Goal: Task Accomplishment & Management: Complete application form

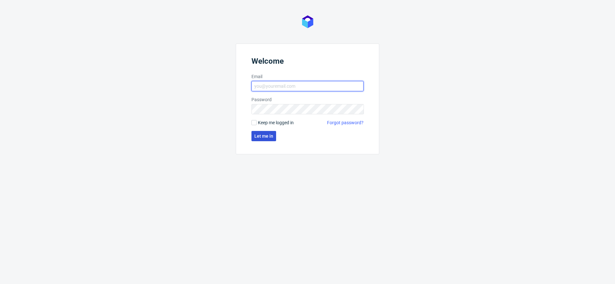
type input "[EMAIL_ADDRESS][DOMAIN_NAME]"
click at [261, 136] on span "Let me in" at bounding box center [263, 136] width 19 height 4
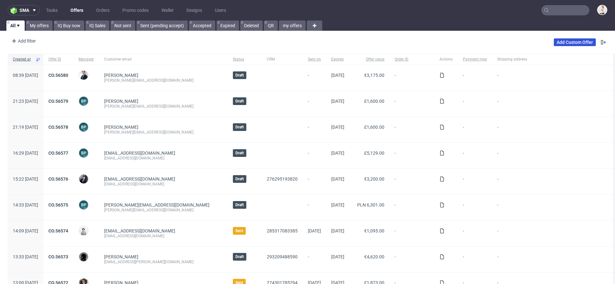
click at [564, 41] on link "Add Custom Offer" at bounding box center [575, 42] width 42 height 8
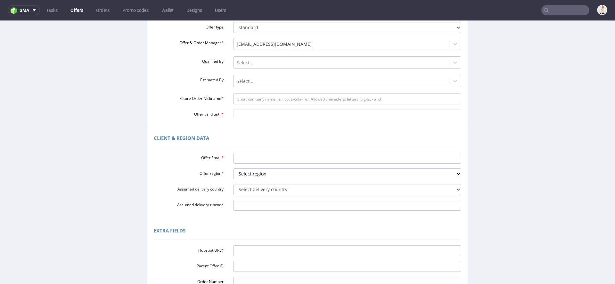
scroll to position [83, 0]
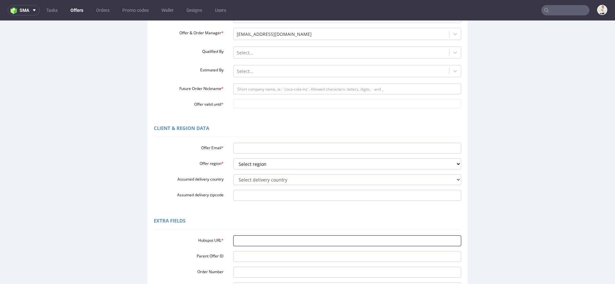
click at [284, 236] on input "Hubspot URL *" at bounding box center [347, 240] width 228 height 11
paste input "[URL][DOMAIN_NAME]"
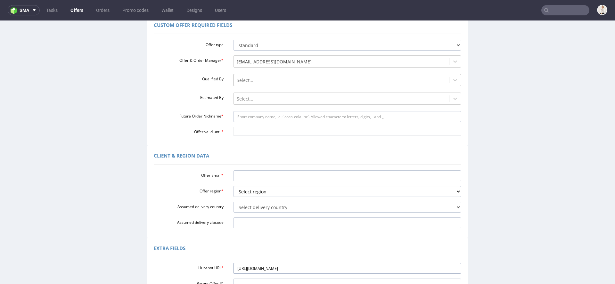
scroll to position [46, 0]
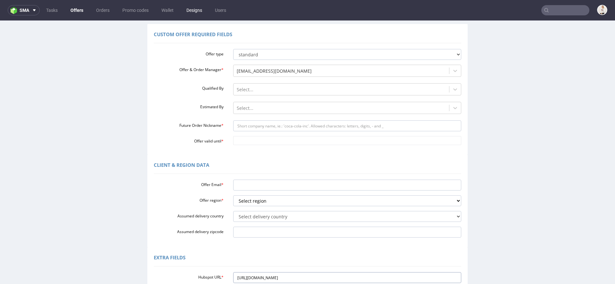
type input "[URL][DOMAIN_NAME]"
click at [288, 127] on input "Future Order Nickname *" at bounding box center [347, 125] width 228 height 11
paste input "hellobebeconceptpl"
type input "hellobebeconceptpl"
click at [265, 140] on input "Offer valid until *" at bounding box center [347, 140] width 228 height 9
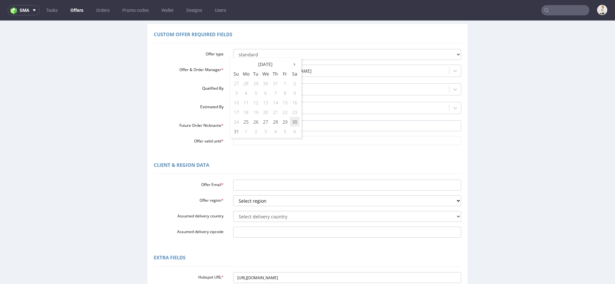
click at [293, 122] on td "30" at bounding box center [295, 122] width 10 height 10
type input "[DATE]"
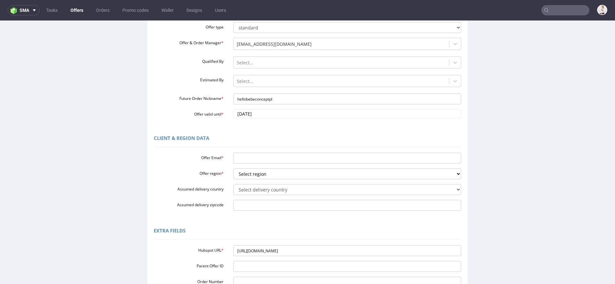
scroll to position [76, 0]
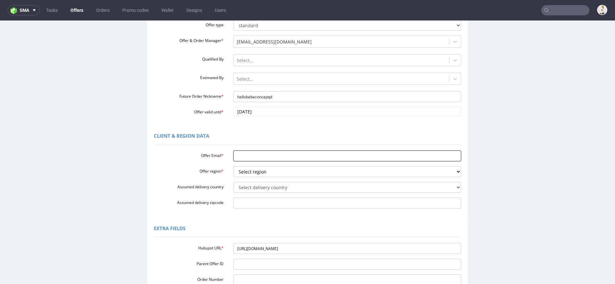
click at [268, 154] on input "Offer Email *" at bounding box center [347, 155] width 228 height 11
paste input "hello@bebeconcept.pl"
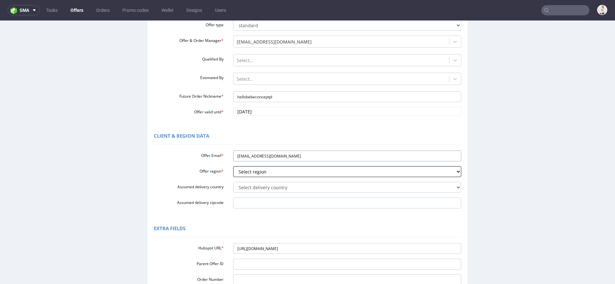
type input "hello@bebeconcept.pl"
click at [263, 174] on select "Select region eu gb de pl fr it es" at bounding box center [347, 171] width 228 height 11
select select "pl"
click at [233, 166] on select "Select region eu gb de pl fr it es" at bounding box center [347, 171] width 228 height 11
click at [270, 189] on select "Select delivery country Andorra Afghanistan Anguilla Albania Armenia Antarctica…" at bounding box center [347, 187] width 228 height 11
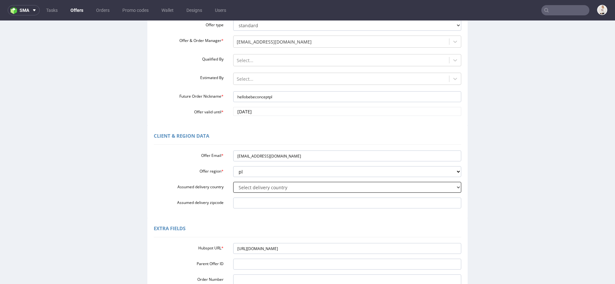
select select "179"
click at [233, 182] on select "Select delivery country Andorra Afghanistan Anguilla Albania Armenia Antarctica…" at bounding box center [347, 187] width 228 height 11
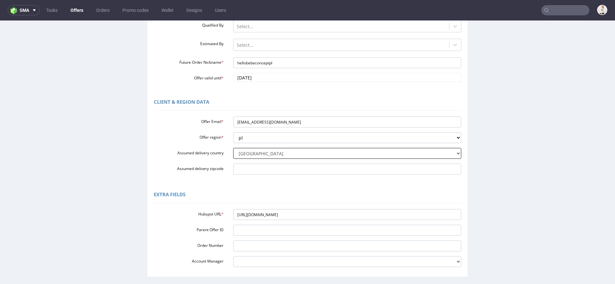
scroll to position [164, 0]
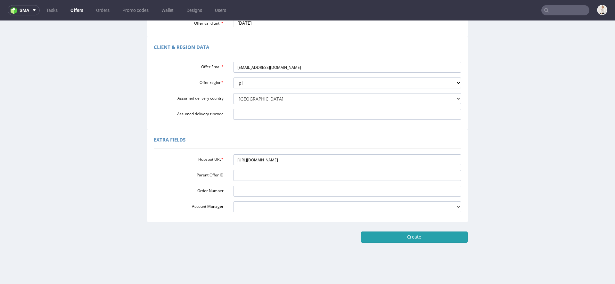
click at [401, 237] on input "Create" at bounding box center [414, 236] width 107 height 11
type input "Please wait..."
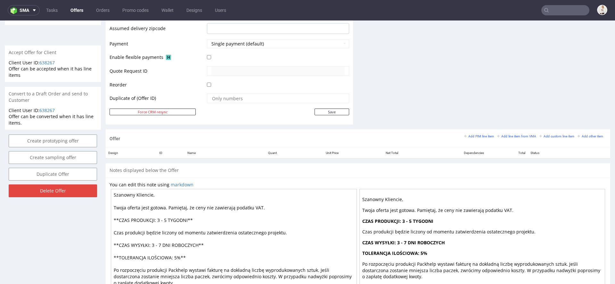
scroll to position [286, 0]
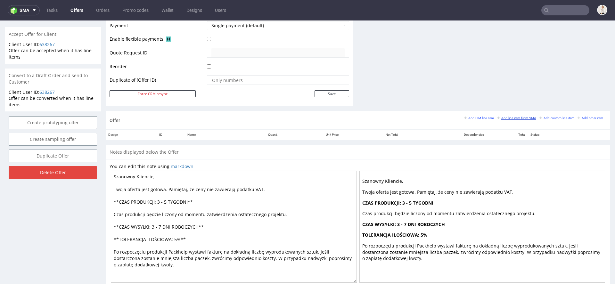
click at [513, 118] on small "Add line item from VMA" at bounding box center [516, 118] width 39 height 4
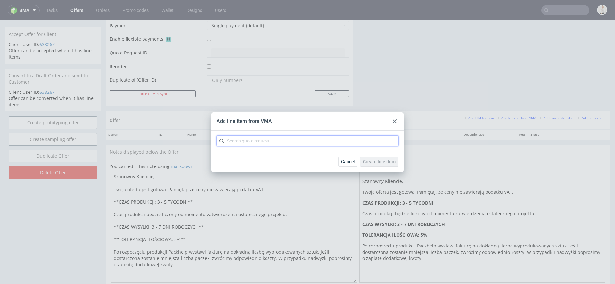
click at [350, 145] on input "text" at bounding box center [307, 141] width 182 height 10
paste input "CBCM"
type input "CBCM"
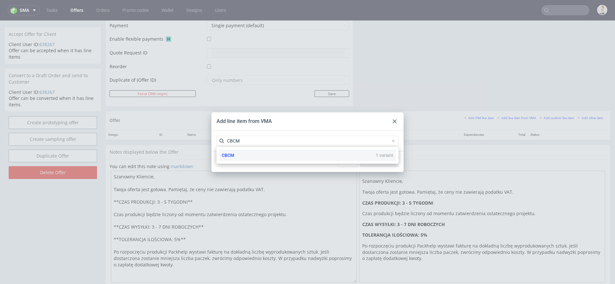
click at [316, 159] on div "CBCM 1 variant" at bounding box center [307, 156] width 177 height 12
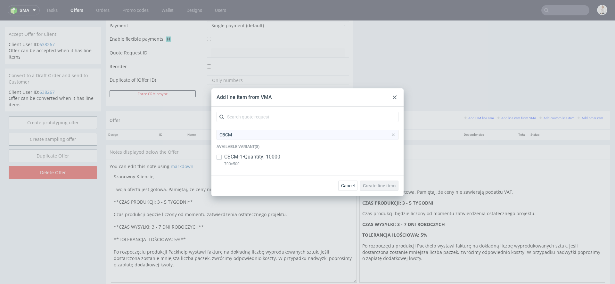
click at [315, 159] on div "CBCM-1 • Quantity: 10000 700x500" at bounding box center [307, 161] width 182 height 17
checkbox input "true"
click at [377, 183] on span "Create line item" at bounding box center [379, 185] width 33 height 4
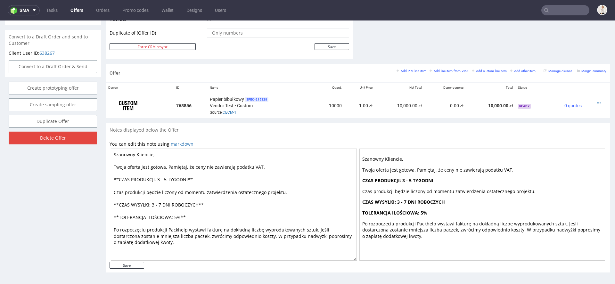
scroll to position [2, 0]
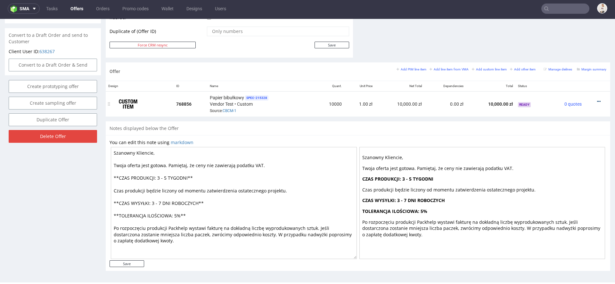
click at [597, 99] on icon at bounding box center [599, 101] width 4 height 4
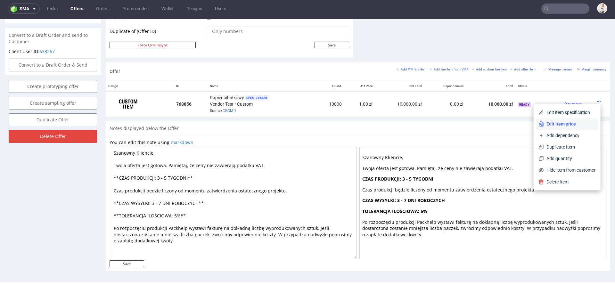
click at [570, 126] on span "Edit item price" at bounding box center [570, 124] width 52 height 6
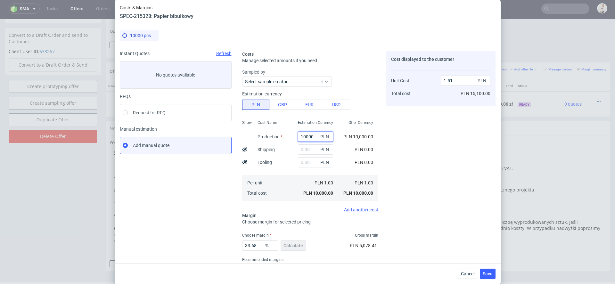
click at [308, 137] on input "10000" at bounding box center [315, 137] width 35 height 10
paste input "75"
type input "7500"
click at [307, 150] on input "text" at bounding box center [315, 149] width 35 height 10
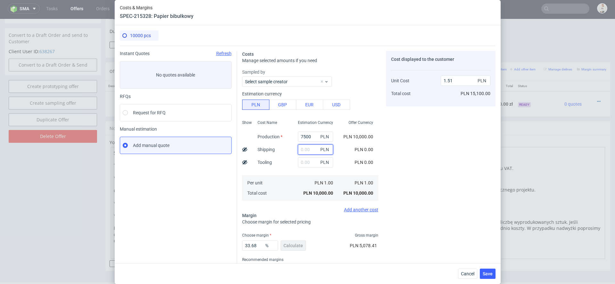
type input "1.13"
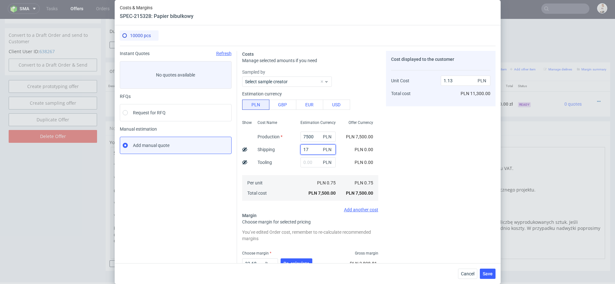
type input "170"
type input "1.16"
type input "170"
click at [425, 188] on div "Cost displayed to the customer Unit Cost Total cost 1.16 PLN PLN 11,600.00" at bounding box center [440, 177] width 109 height 252
click at [293, 261] on span "Re-calculate" at bounding box center [296, 263] width 26 height 4
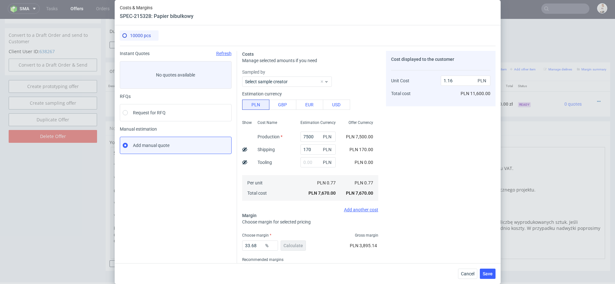
scroll to position [27, 0]
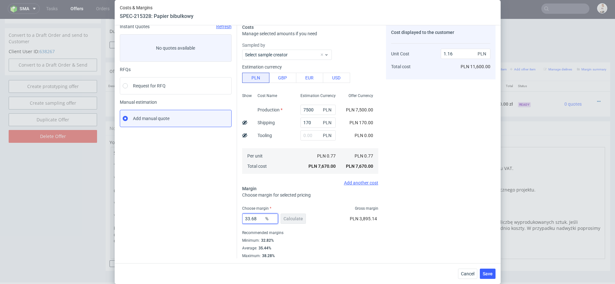
drag, startPoint x: 261, startPoint y: 217, endPoint x: 180, endPoint y: 212, distance: 80.5
click at [180, 212] on div "Instant Quotes Refresh No quotes available RFQs Request for RFQ Manual estimati…" at bounding box center [308, 138] width 376 height 239
type input "38"
type input "1.24"
click at [356, 196] on div "Choose margin for selected pricing" at bounding box center [310, 195] width 136 height 6
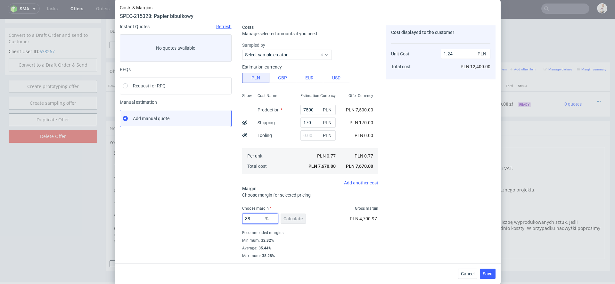
drag, startPoint x: 257, startPoint y: 219, endPoint x: 205, endPoint y: 214, distance: 53.0
click at [208, 214] on div "Instant Quotes Refresh No quotes available RFQs Request for RFQ Manual estimati…" at bounding box center [308, 138] width 376 height 239
type input "33"
type input "1.15"
click at [364, 254] on div "Maximum : 38.28%" at bounding box center [310, 255] width 136 height 6
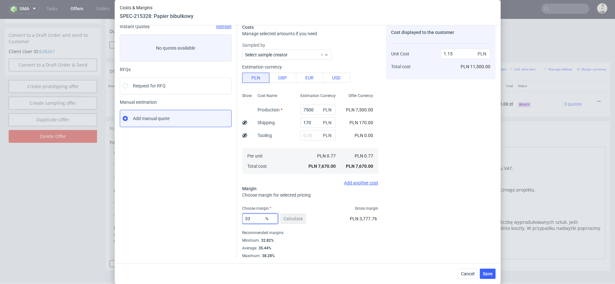
click at [253, 218] on input "33" at bounding box center [260, 219] width 36 height 10
type input "3"
type input "0.79"
type input "34"
type input "1.17"
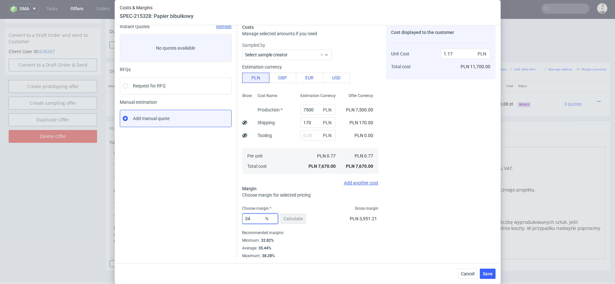
type input "34"
click at [474, 197] on div "Cost displayed to the customer Unit Cost Total cost 1.17 PLN PLN 11,700.00" at bounding box center [440, 141] width 109 height 234
click at [486, 271] on span "Save" at bounding box center [487, 273] width 10 height 4
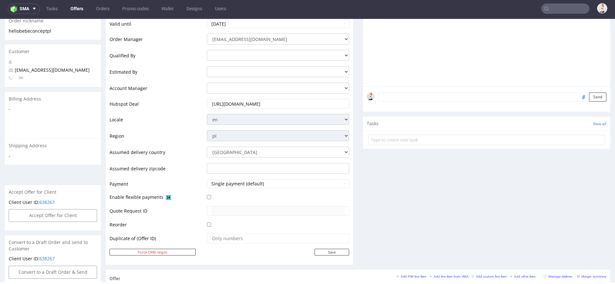
scroll to position [334, 0]
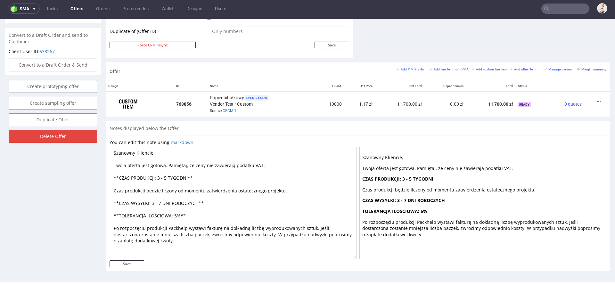
drag, startPoint x: 169, startPoint y: 178, endPoint x: 163, endPoint y: 177, distance: 6.1
click at [163, 177] on textarea "Szanowny Kliencie, Twoja oferta jest gotowa. Pamiętaj, że ceny nie zawierają po…" at bounding box center [234, 203] width 246 height 112
drag, startPoint x: 162, startPoint y: 204, endPoint x: 156, endPoint y: 203, distance: 5.8
click at [156, 203] on textarea "Szanowny Kliencie, Twoja oferta jest gotowa. Pamiętaj, że ceny nie zawierają po…" at bounding box center [234, 203] width 246 height 112
type textarea "Szanowny Kliencie, Twoja oferta jest gotowa. Pamiętaj, że ceny nie zawierają po…"
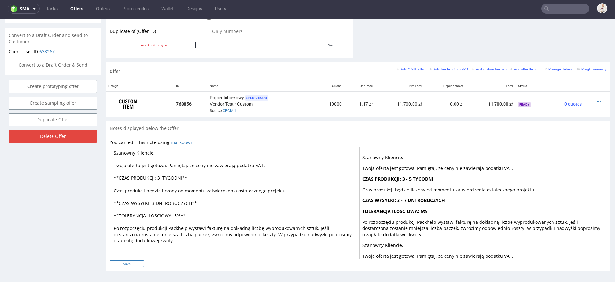
click at [132, 260] on input "Save" at bounding box center [126, 263] width 35 height 7
type input "In progress..."
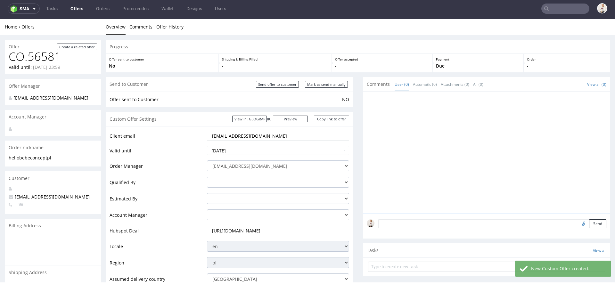
scroll to position [0, 0]
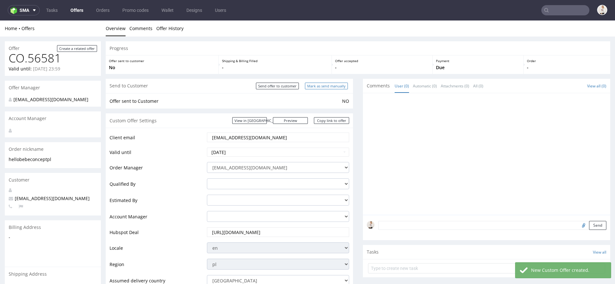
click at [339, 87] on input "Mark as send manually" at bounding box center [326, 86] width 43 height 7
type input "In progress..."
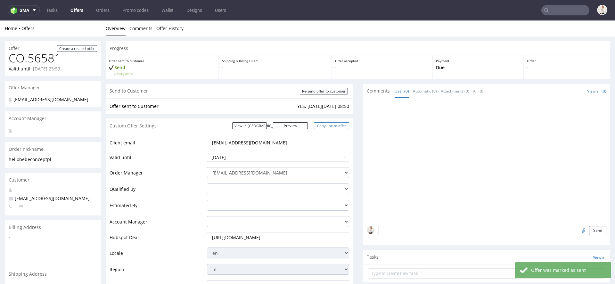
click at [338, 126] on link "Copy link to offer" at bounding box center [331, 125] width 35 height 7
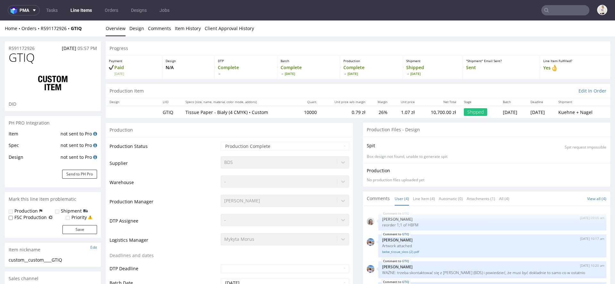
select select "in_progress"
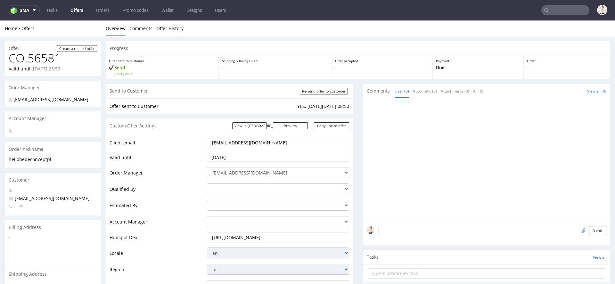
click at [250, 143] on input "[EMAIL_ADDRESS][DOMAIN_NAME]" at bounding box center [277, 142] width 133 height 9
click at [569, 12] on input "text" at bounding box center [565, 10] width 48 height 10
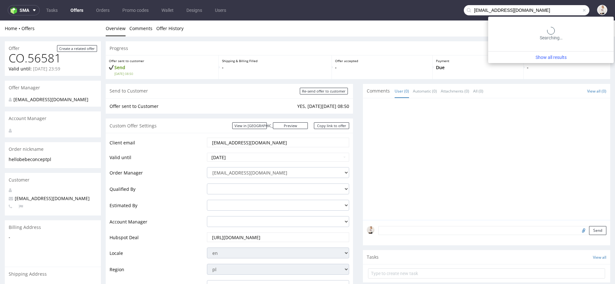
type input "[EMAIL_ADDRESS][DOMAIN_NAME]"
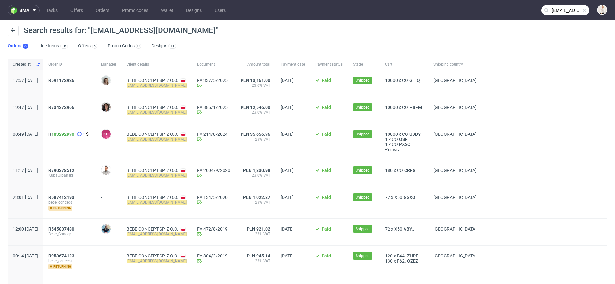
click at [96, 91] on div "R591172926" at bounding box center [69, 83] width 53 height 27
click at [70, 81] on span "R591172926" at bounding box center [61, 80] width 26 height 5
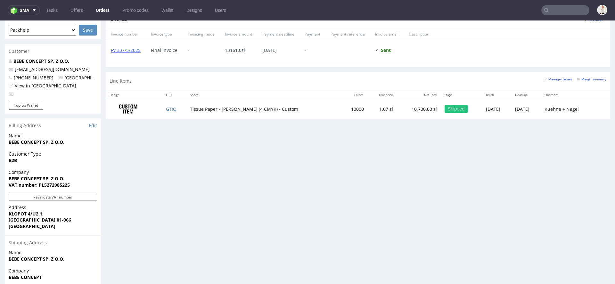
scroll to position [284, 0]
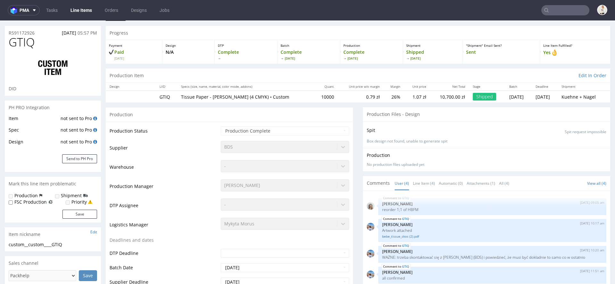
scroll to position [26, 0]
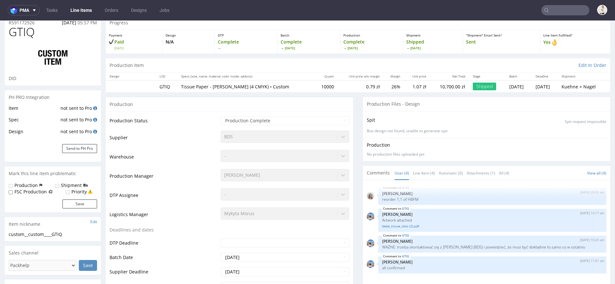
select select "in_progress"
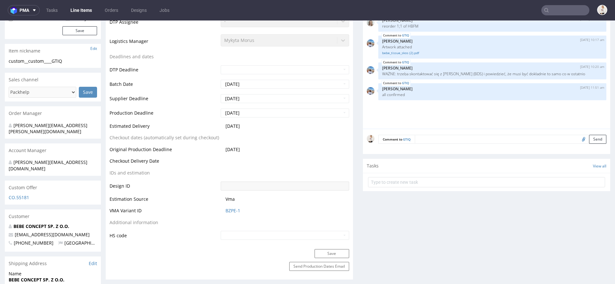
scroll to position [0, 0]
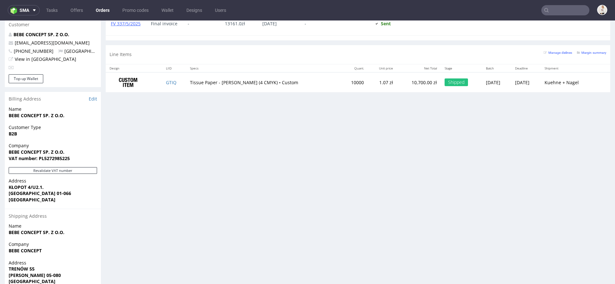
scroll to position [325, 0]
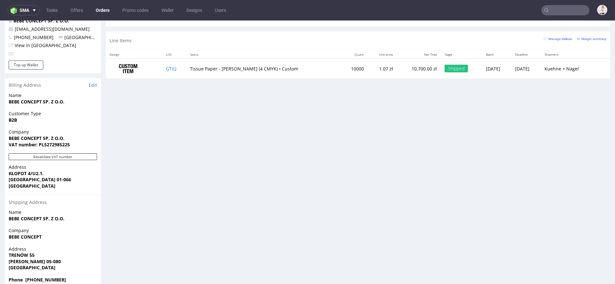
click at [560, 13] on input "text" at bounding box center [565, 10] width 48 height 10
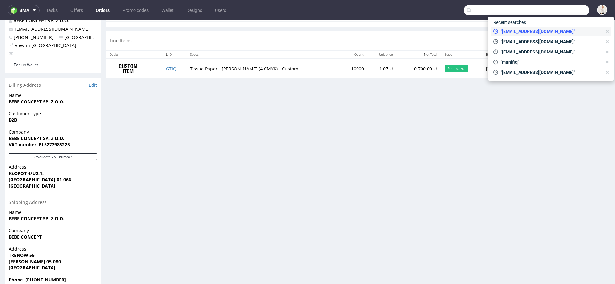
click at [531, 29] on span ""hello@bebeconcept.pl"" at bounding box center [550, 31] width 104 height 6
type input "hello@bebeconcept.pl"
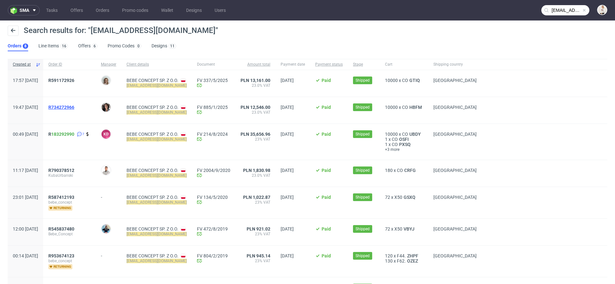
click at [74, 108] on span "R734272966" at bounding box center [61, 107] width 26 height 5
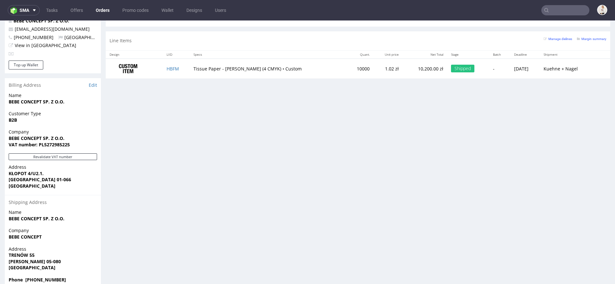
scroll to position [313, 0]
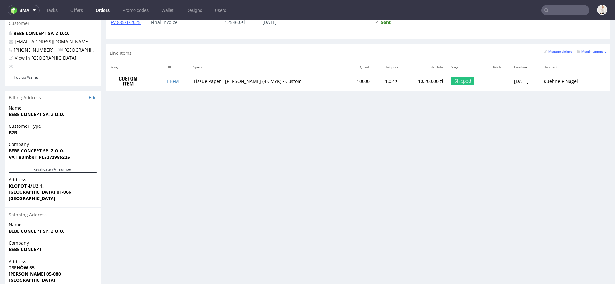
type input "hello@bebeconcept.pl"
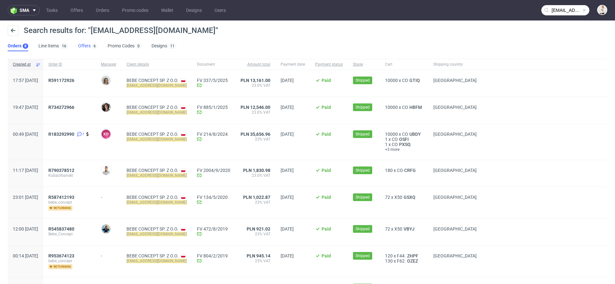
click at [85, 47] on link "Offers 6" at bounding box center [87, 46] width 19 height 10
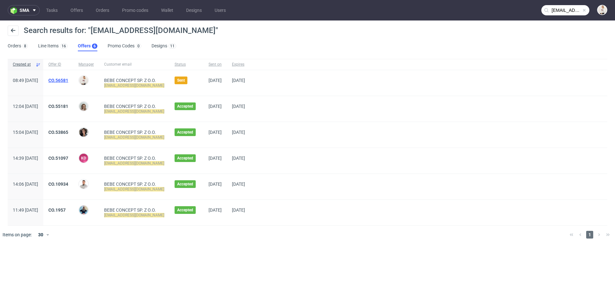
click at [68, 80] on link "CO.56581" at bounding box center [58, 80] width 20 height 5
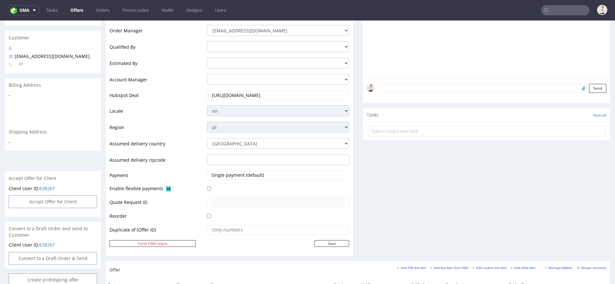
scroll to position [339, 0]
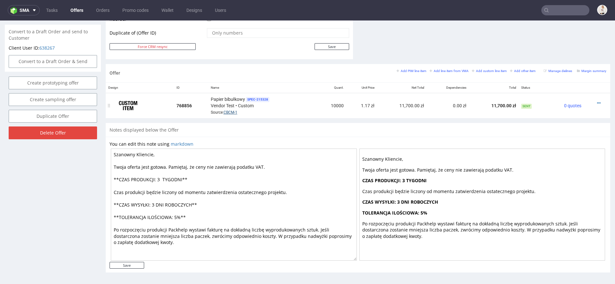
click at [231, 110] on link "CBCM-1" at bounding box center [230, 112] width 14 height 4
click at [597, 102] on icon at bounding box center [599, 103] width 4 height 4
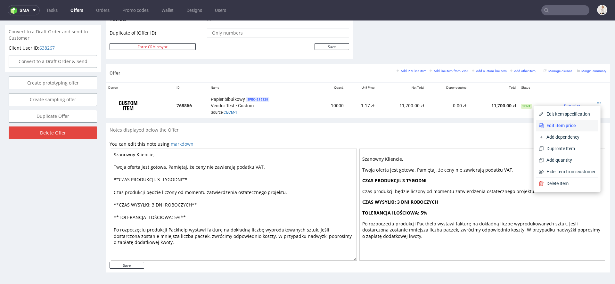
click at [560, 124] on span "Edit item price" at bounding box center [570, 125] width 52 height 6
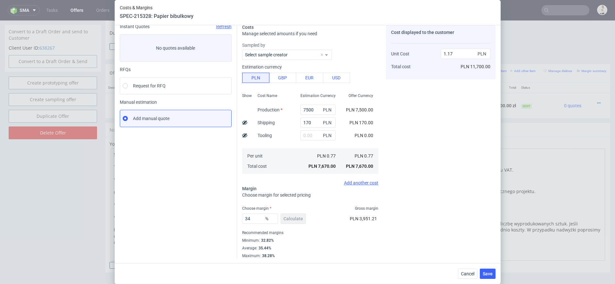
scroll to position [26, 0]
drag, startPoint x: 252, startPoint y: 221, endPoint x: 178, endPoint y: 219, distance: 74.0
click at [178, 219] on div "Instant Quotes Refresh No quotes available RFQs Request for RFQ Manual estimati…" at bounding box center [308, 139] width 376 height 239
type input "32.9"
type input "1.15"
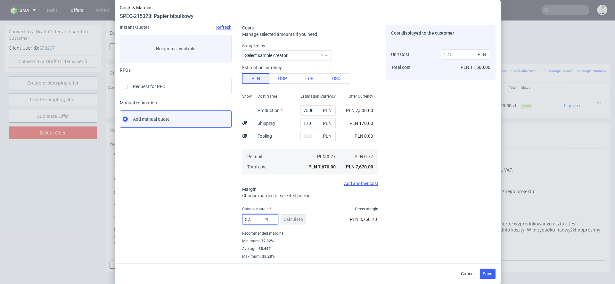
type input "32"
type input "1.13"
type input "3282"
type input "-0.02"
click at [250, 219] on input "3282" at bounding box center [260, 219] width 36 height 10
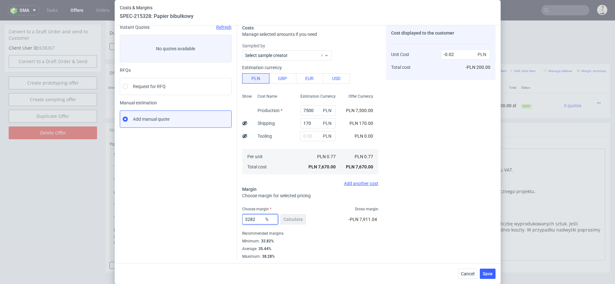
type input "32.82"
type input "1.14"
type input "32.82"
click at [385, 211] on div "Costs Manage selected amounts if you need Sampled by Select sample creator Esti…" at bounding box center [366, 139] width 258 height 239
click at [467, 272] on span "Cancel" at bounding box center [467, 273] width 13 height 4
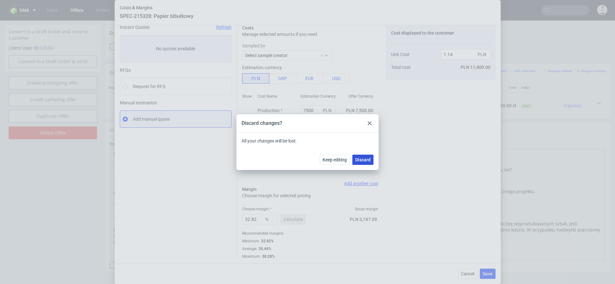
click at [357, 162] on button "Discard" at bounding box center [362, 160] width 21 height 10
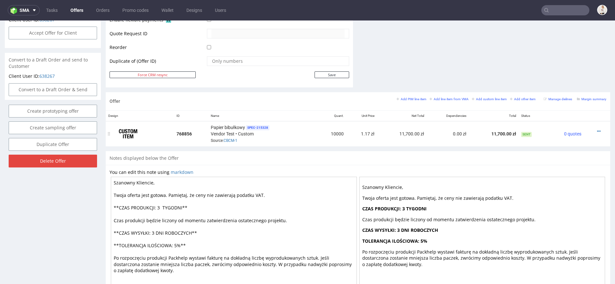
scroll to position [291, 0]
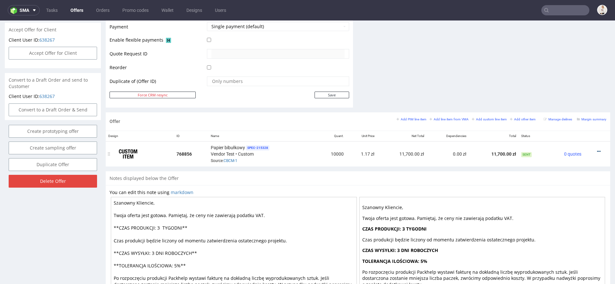
click at [597, 149] on icon at bounding box center [599, 151] width 4 height 4
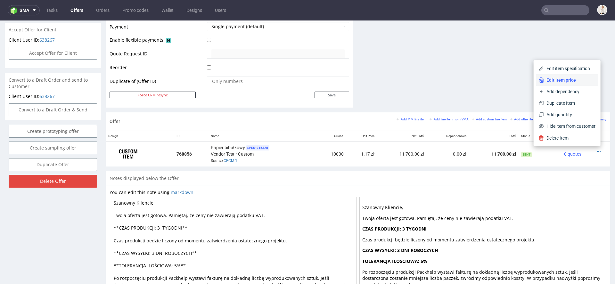
click at [566, 80] on span "Edit item price" at bounding box center [570, 80] width 52 height 6
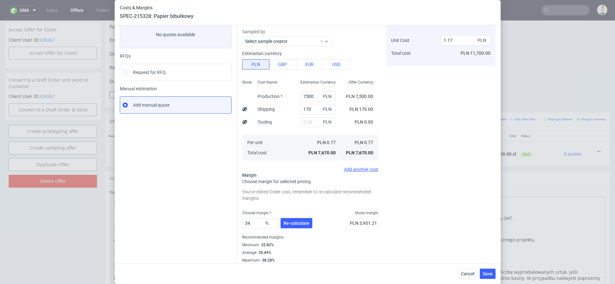
scroll to position [42, 0]
drag, startPoint x: 257, startPoint y: 221, endPoint x: 218, endPoint y: 221, distance: 38.7
click at [218, 221] on div "Instant Quotes Refresh No quotes available RFQs Request for RFQ Manual estimati…" at bounding box center [308, 132] width 376 height 257
type input "32"
type input "1.13"
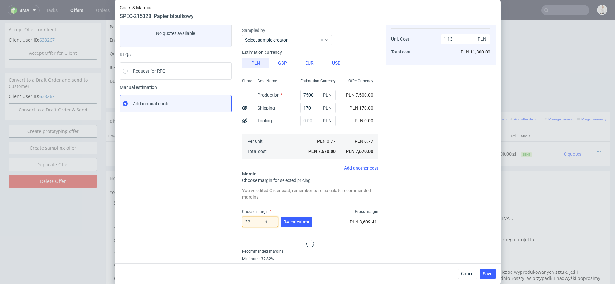
type input "328"
type input "-0.33"
type input "3282"
type input "-0.02"
click at [249, 221] on input "3282" at bounding box center [260, 222] width 36 height 10
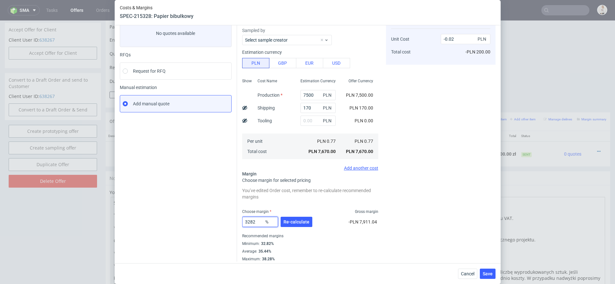
type input "32.82"
type input "1.14"
type input "32.82"
click at [333, 229] on div "32.82 % Re-calculate PLN 3,747.09" at bounding box center [310, 223] width 136 height 18
click at [296, 223] on span "Re-calculate" at bounding box center [296, 222] width 26 height 4
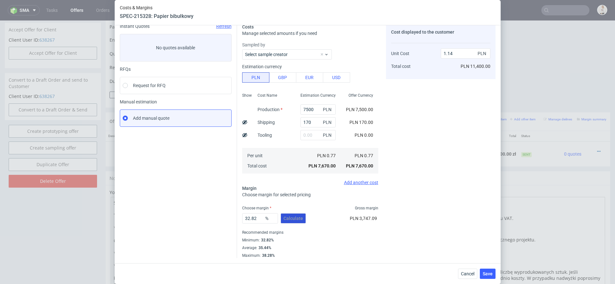
scroll to position [27, 0]
click at [468, 274] on span "Cancel" at bounding box center [467, 273] width 13 height 4
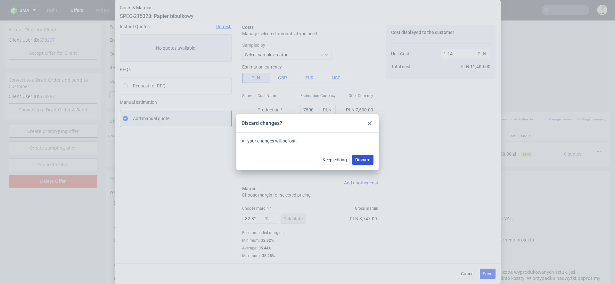
click at [364, 160] on span "Discard" at bounding box center [362, 160] width 15 height 4
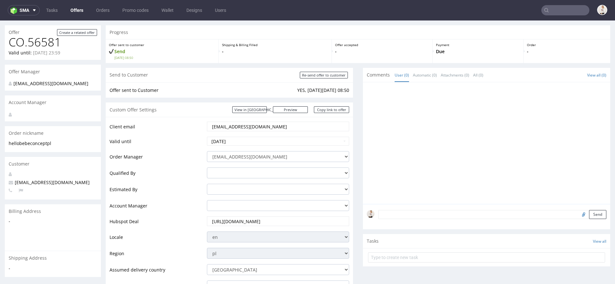
scroll to position [17, 0]
drag, startPoint x: 269, startPoint y: 125, endPoint x: 151, endPoint y: 125, distance: 118.1
click at [151, 125] on tr "Client email hello@bebeconcept.pl" at bounding box center [228, 127] width 239 height 15
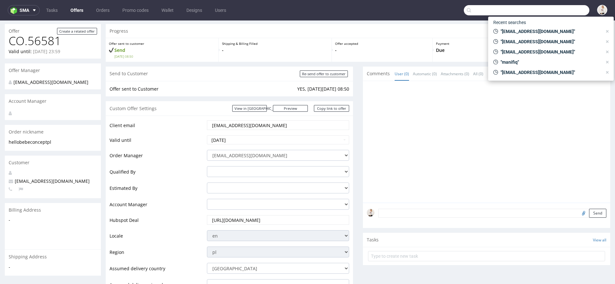
click at [548, 8] on input "text" at bounding box center [526, 10] width 125 height 10
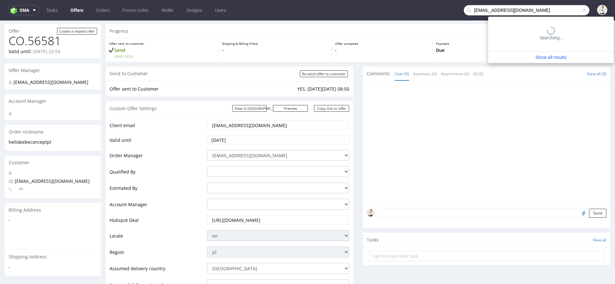
type input "[EMAIL_ADDRESS][DOMAIN_NAME]"
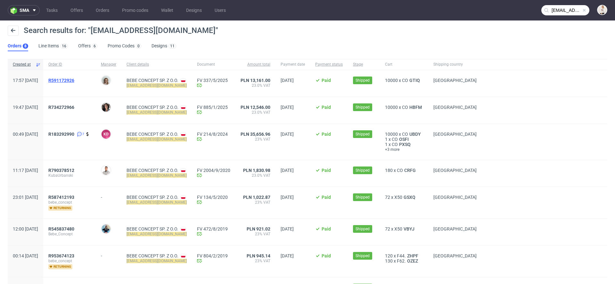
click at [74, 78] on span "R591172926" at bounding box center [61, 80] width 26 height 5
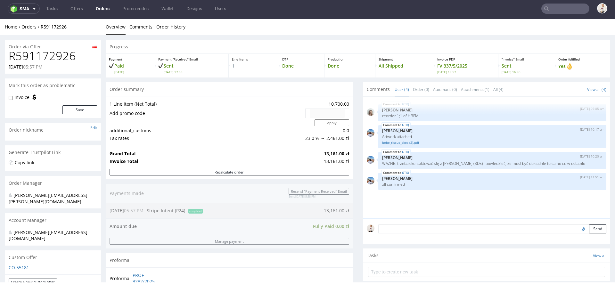
scroll to position [325, 0]
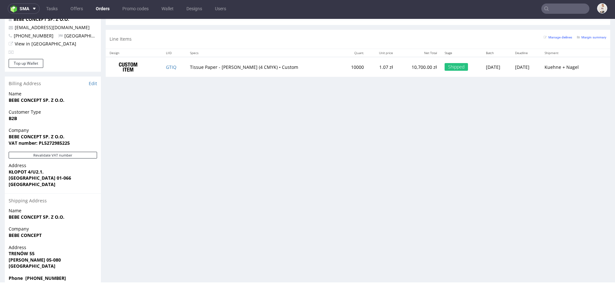
click at [92, 250] on span "TRENÓW 55" at bounding box center [53, 253] width 88 height 6
click at [39, 275] on strong "Phone +48691891015" at bounding box center [37, 278] width 57 height 6
click at [74, 275] on span "Phone +48691891015" at bounding box center [53, 278] width 88 height 6
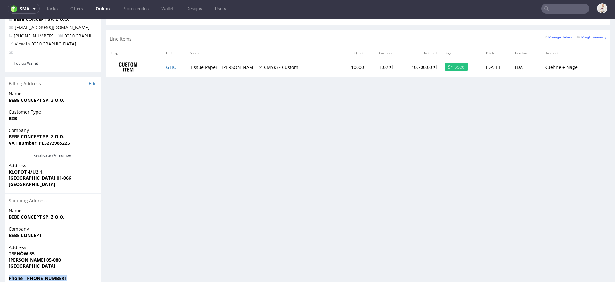
drag, startPoint x: 61, startPoint y: 265, endPoint x: 22, endPoint y: 268, distance: 38.9
click at [22, 275] on span "Phone +48691891015" at bounding box center [53, 278] width 88 height 6
drag, startPoint x: 26, startPoint y: 266, endPoint x: 58, endPoint y: 266, distance: 32.7
click at [59, 275] on span "Phone +48691891015" at bounding box center [53, 278] width 88 height 6
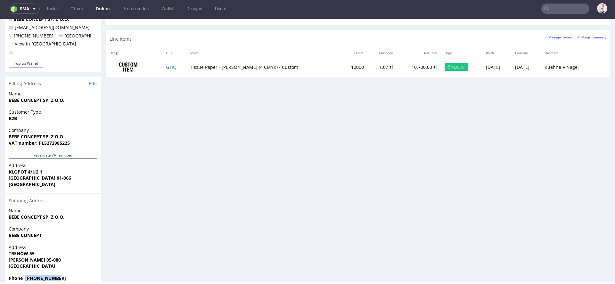
copy strong "+48691891015"
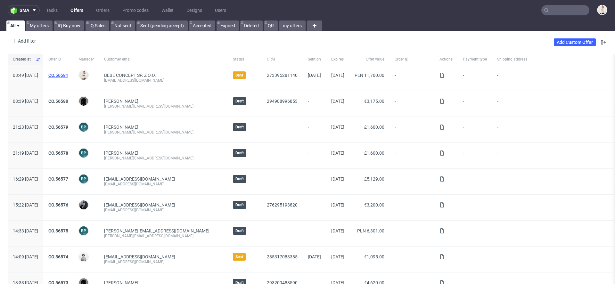
click at [68, 76] on link "CO.56581" at bounding box center [58, 75] width 20 height 5
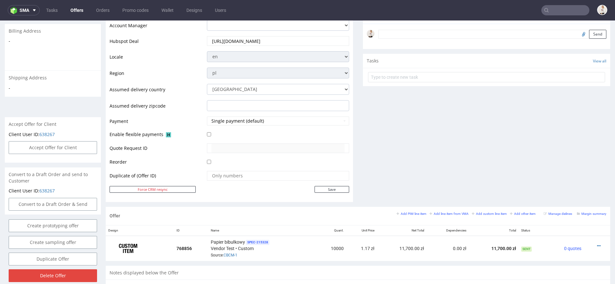
scroll to position [339, 0]
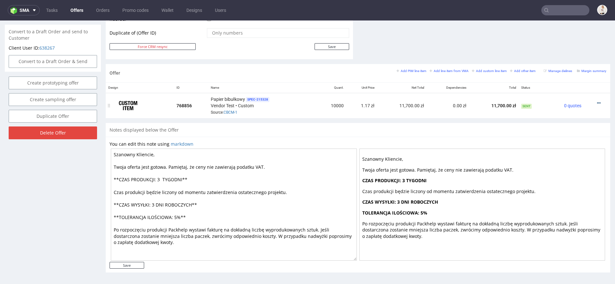
click at [597, 101] on icon at bounding box center [599, 103] width 4 height 4
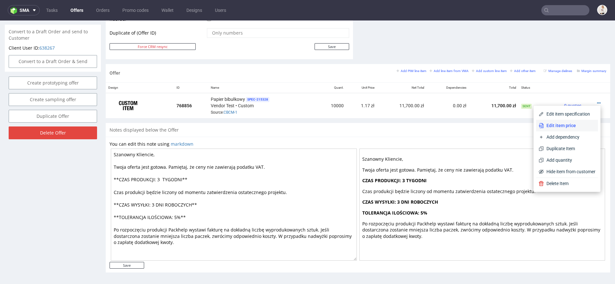
click at [560, 127] on span "Edit item price" at bounding box center [570, 125] width 52 height 6
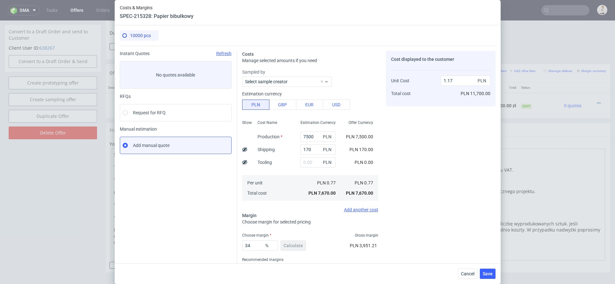
scroll to position [27, 0]
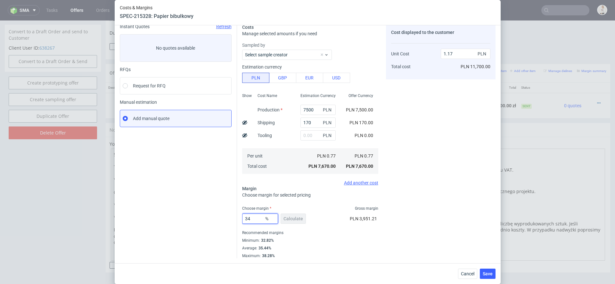
click at [253, 217] on input "34" at bounding box center [260, 219] width 36 height 10
type input "33"
type input "1.15"
type input "32"
type input "1.13"
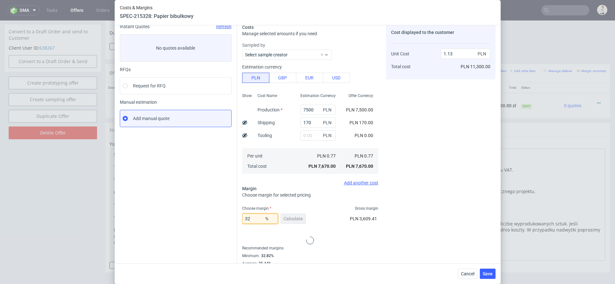
type input "329"
type input "-0.33"
click at [249, 219] on input "329" at bounding box center [260, 219] width 36 height 10
type input "32.9"
type input "1.15"
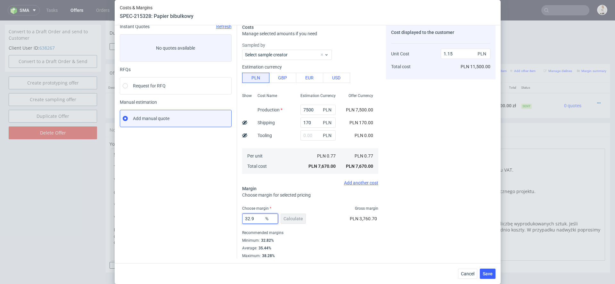
click at [255, 218] on input "32.9" at bounding box center [260, 219] width 36 height 10
type input "32.8"
type input "1.14"
type input "32.89"
type input "1.15"
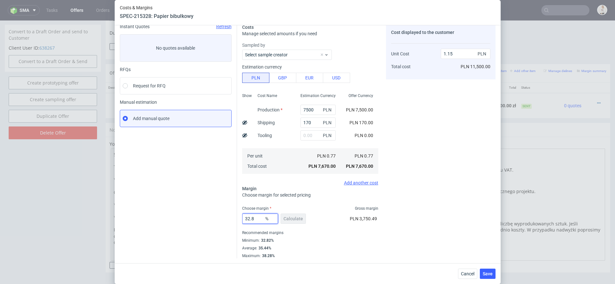
type input "32.83"
type input "1.14"
type input "32.84"
type input "1.15"
type input "32.83"
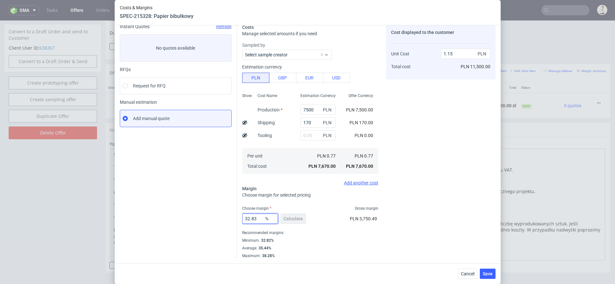
type input "1.14"
type input "32.83"
click at [414, 207] on div "Cost displayed to the customer Unit Cost Total cost 1.14 PLN PLN 11,400.00" at bounding box center [440, 141] width 109 height 234
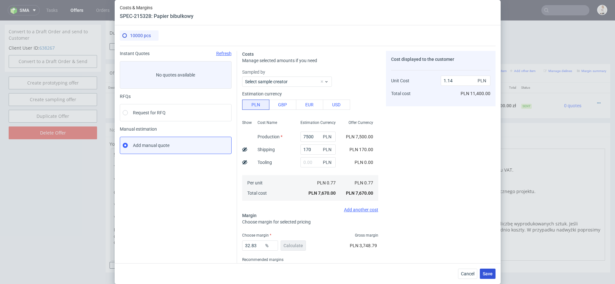
click at [489, 272] on span "Save" at bounding box center [487, 273] width 10 height 4
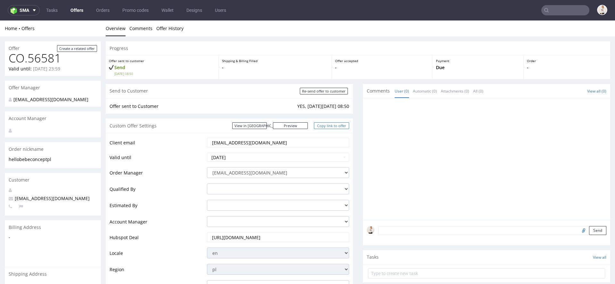
click at [331, 126] on link "Copy link to offer" at bounding box center [331, 125] width 35 height 7
drag, startPoint x: 64, startPoint y: 199, endPoint x: 14, endPoint y: 198, distance: 49.3
click at [14, 198] on p "hello@bebeconcept.pl" at bounding box center [53, 198] width 88 height 6
copy span "hello@bebeconcept.pl"
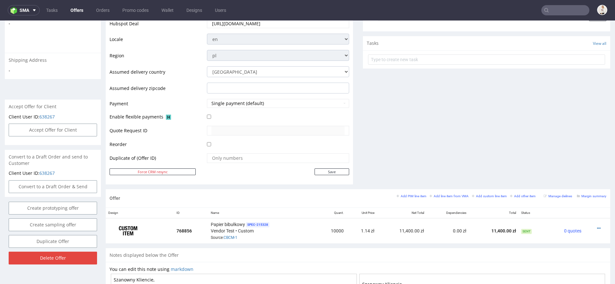
scroll to position [221, 0]
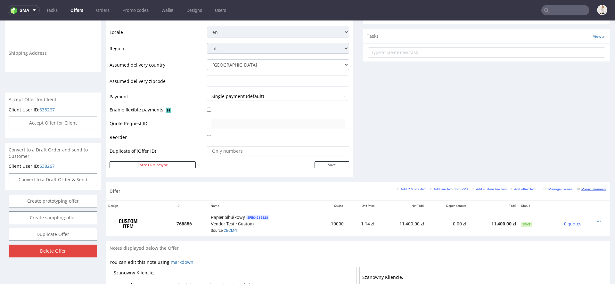
click at [593, 187] on small "Margin summary" at bounding box center [591, 189] width 29 height 4
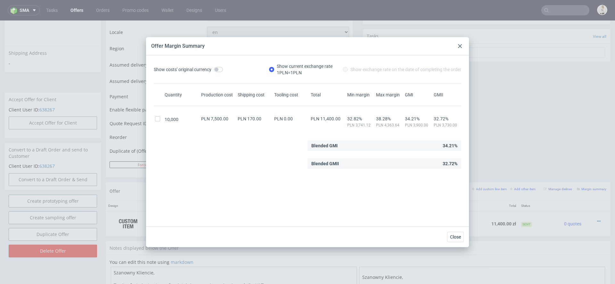
click at [448, 124] on span "PLN 3,730.00" at bounding box center [446, 125] width 26 height 5
click at [452, 120] on span "32.72%" at bounding box center [446, 118] width 26 height 5
click at [449, 124] on span "PLN 3,730.00" at bounding box center [446, 125] width 26 height 5
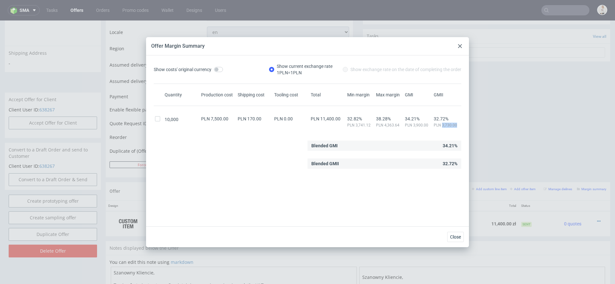
click at [449, 124] on span "PLN 3,730.00" at bounding box center [446, 125] width 26 height 5
copy span "PLN 3,730.00"
click at [459, 47] on icon at bounding box center [460, 46] width 4 height 4
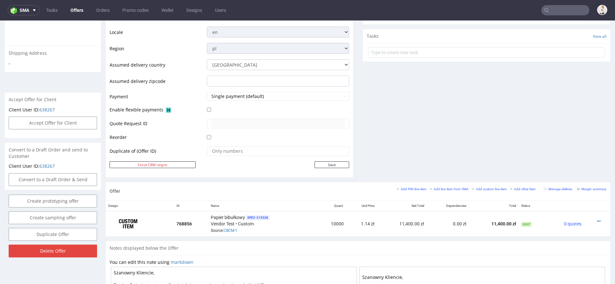
click at [563, 15] on nav "sma Tasks Offers Orders Promo codes Wallet Designs Users" at bounding box center [307, 10] width 615 height 20
click at [560, 12] on input "text" at bounding box center [565, 10] width 48 height 10
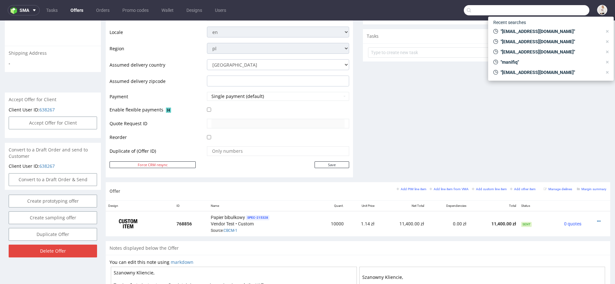
paste input "[EMAIL_ADDRESS][DOMAIN_NAME]"
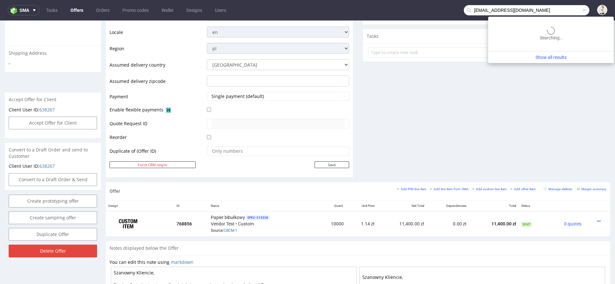
type input "[EMAIL_ADDRESS][DOMAIN_NAME]"
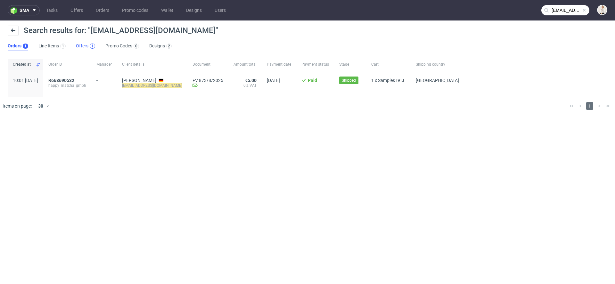
click at [93, 47] on div "1" at bounding box center [92, 46] width 5 height 5
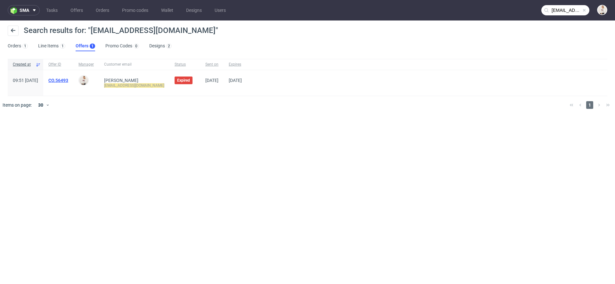
click at [68, 81] on link "CO.56493" at bounding box center [58, 80] width 20 height 5
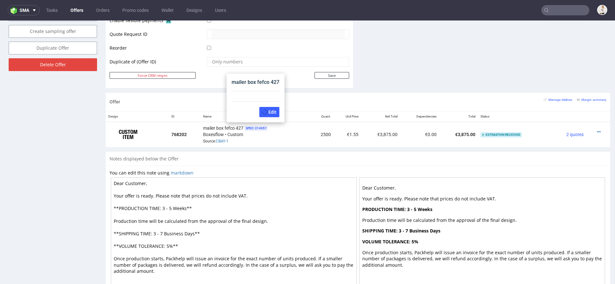
scroll to position [323, 0]
click at [222, 140] on link "CBAY-1" at bounding box center [222, 141] width 12 height 4
click at [597, 130] on icon at bounding box center [599, 132] width 4 height 4
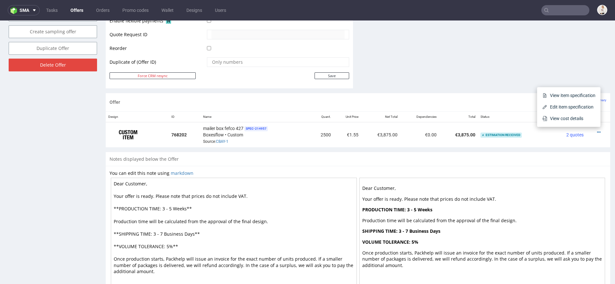
click at [597, 131] on icon at bounding box center [599, 132] width 4 height 4
click at [601, 144] on td at bounding box center [598, 134] width 24 height 25
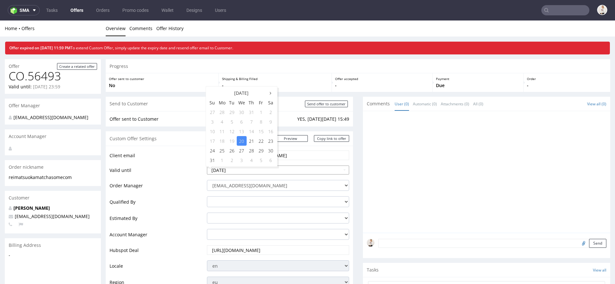
click at [280, 173] on input "2025-08-20" at bounding box center [278, 170] width 142 height 9
click at [267, 151] on td "30" at bounding box center [271, 151] width 10 height 10
type input "[DATE]"
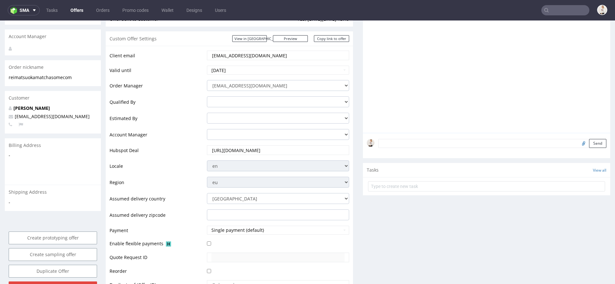
scroll to position [352, 0]
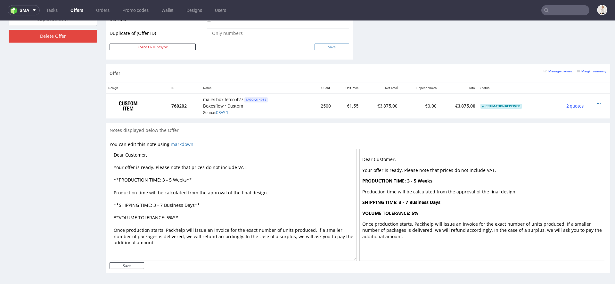
click at [339, 44] on input "Save" at bounding box center [331, 47] width 35 height 7
type input "In progress..."
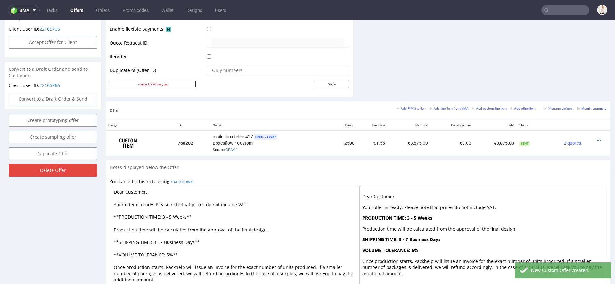
scroll to position [345, 0]
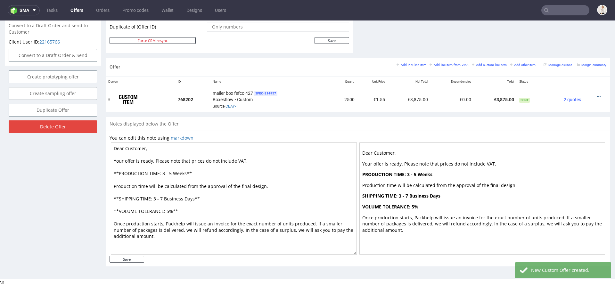
click at [597, 95] on icon at bounding box center [599, 97] width 4 height 4
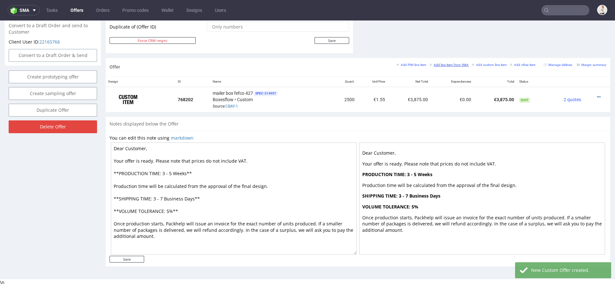
click at [457, 63] on small "Add line item from VMA" at bounding box center [448, 65] width 39 height 4
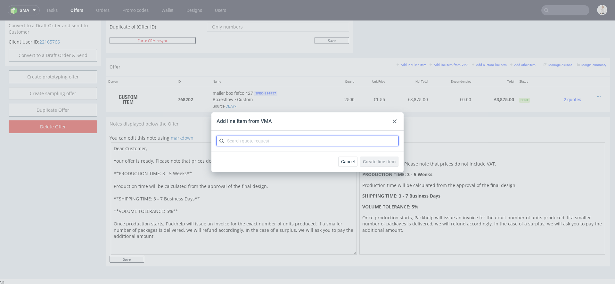
click at [360, 141] on input "text" at bounding box center [307, 141] width 182 height 10
paste input "CBDL"
type input "CBDL"
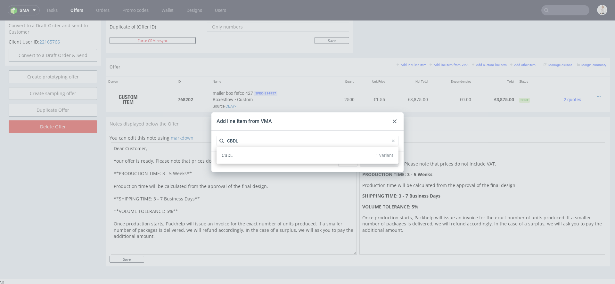
click at [321, 158] on div "CBDL 1 variant" at bounding box center [307, 156] width 177 height 12
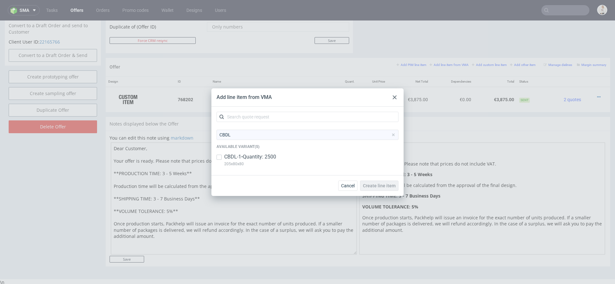
click at [321, 158] on div "CBDL-1 • Quantity: 2500 205x80x80" at bounding box center [307, 161] width 182 height 17
checkbox input "true"
click at [376, 187] on span "Create line item" at bounding box center [379, 185] width 33 height 4
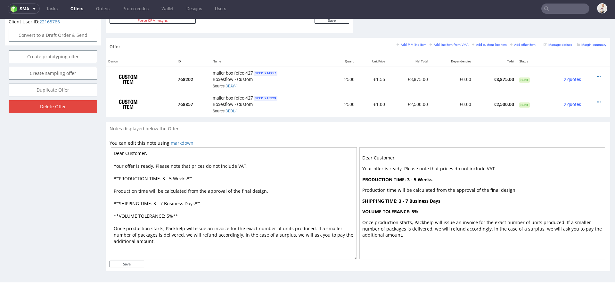
scroll to position [0, 0]
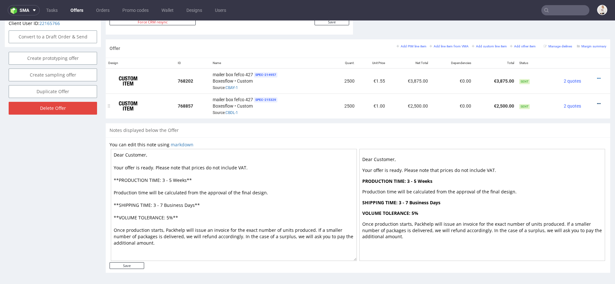
click at [597, 101] on icon at bounding box center [599, 103] width 4 height 4
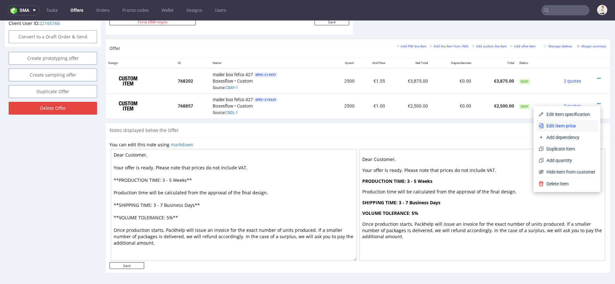
click at [558, 125] on span "Edit item price" at bounding box center [570, 126] width 52 height 6
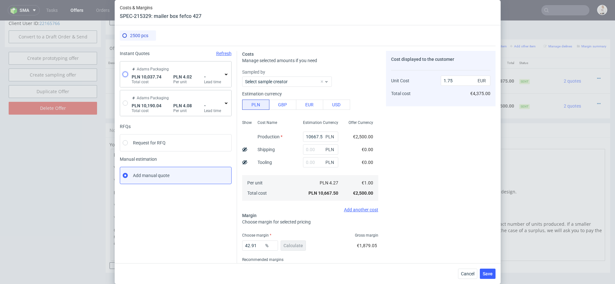
click at [125, 75] on input "radio" at bounding box center [125, 74] width 5 height 5
radio input "true"
radio input "false"
type input "8544.86"
type input "1492.88"
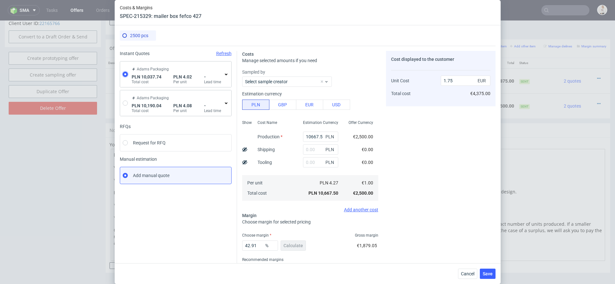
type input "0.94"
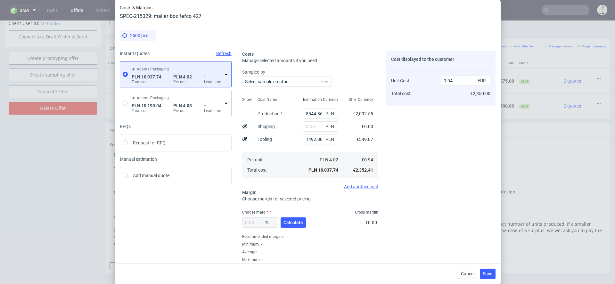
click at [226, 73] on icon at bounding box center [225, 74] width 5 height 5
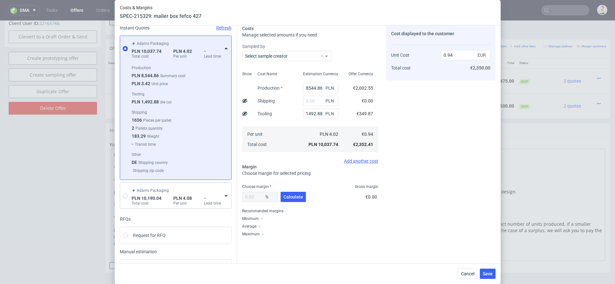
scroll to position [30, 0]
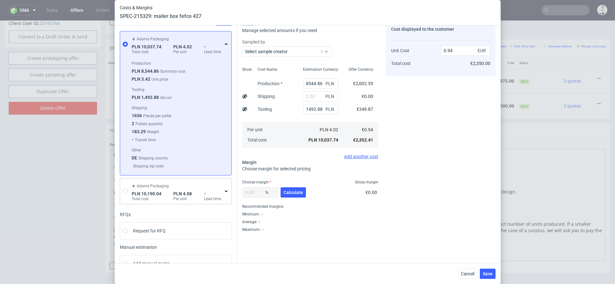
click at [334, 203] on div "Recommended margins" at bounding box center [310, 207] width 136 height 8
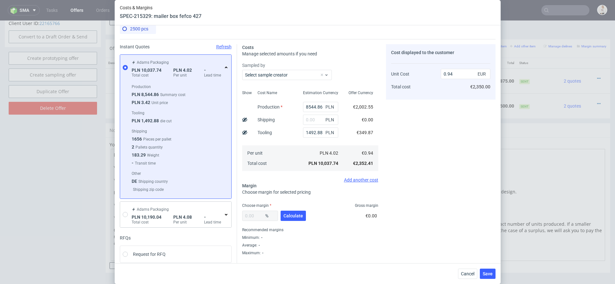
scroll to position [0, 0]
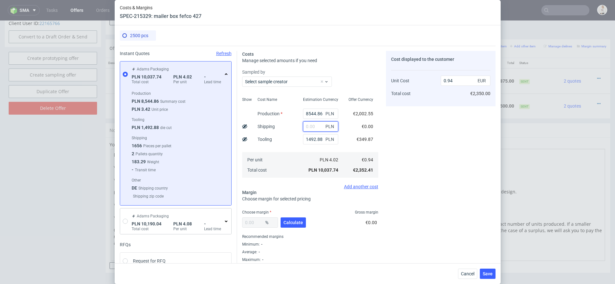
click at [314, 127] on input "text" at bounding box center [320, 126] width 35 height 10
type input "5000"
type input "1.41"
type input "500"
type input "0.99"
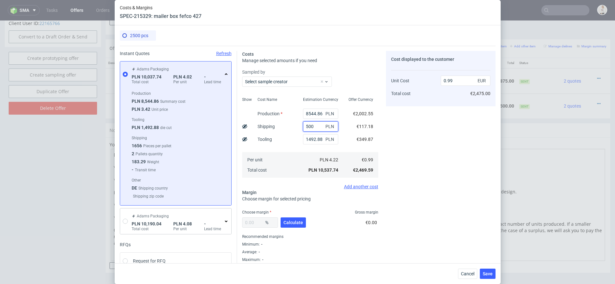
drag, startPoint x: 317, startPoint y: 127, endPoint x: 239, endPoint y: 126, distance: 78.4
click at [239, 126] on div "Costs Manage selected amounts if you need Sampled by Select sample creator Show…" at bounding box center [366, 154] width 258 height 216
type input "700"
type input "1.01"
type input "700"
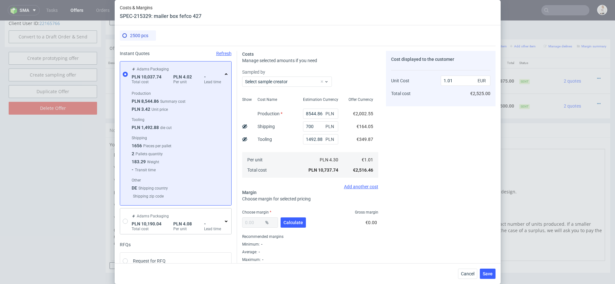
click at [449, 127] on div "Cost displayed to the customer Unit Cost Total cost 1.01 EUR €2,525.00" at bounding box center [440, 156] width 109 height 211
click at [290, 222] on span "Calculate" at bounding box center [293, 222] width 20 height 4
type input "33.2"
type input "1.51"
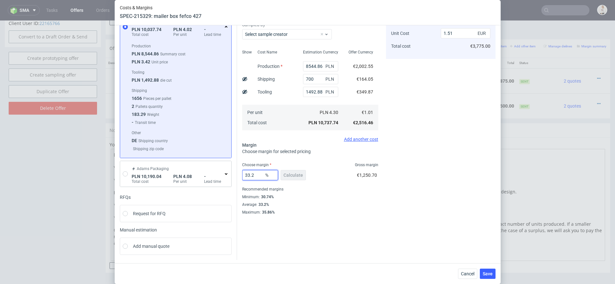
drag, startPoint x: 257, startPoint y: 175, endPoint x: 105, endPoint y: 156, distance: 153.5
click at [105, 156] on div "Costs & Margins SPEC-215329: mailer box fefco 427 2500 pcs Instant Quotes Refre…" at bounding box center [307, 142] width 615 height 284
type input "37"
type input "1.6"
type input "37"
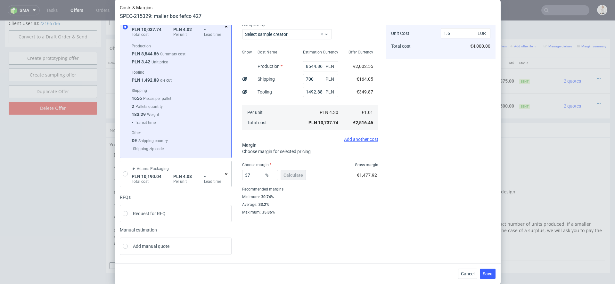
click at [459, 191] on div "Cost displayed to the customer Unit Cost Total cost 1.6 EUR €4,000.00" at bounding box center [440, 109] width 109 height 211
click at [491, 274] on span "Save" at bounding box center [487, 273] width 10 height 4
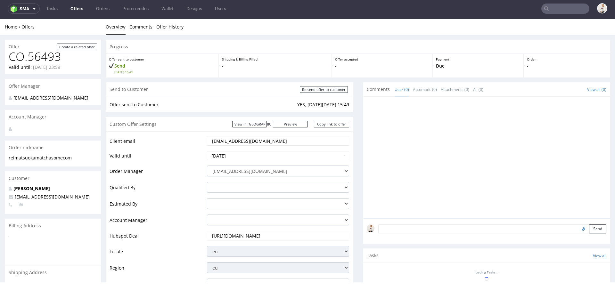
scroll to position [364, 0]
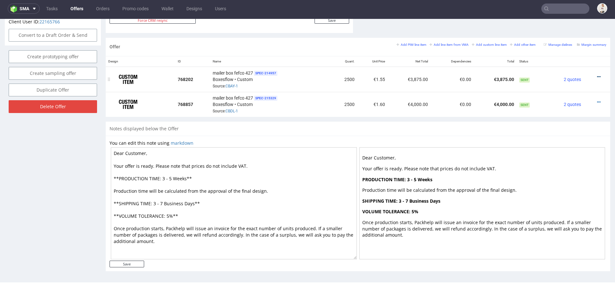
click at [597, 75] on icon at bounding box center [599, 77] width 4 height 4
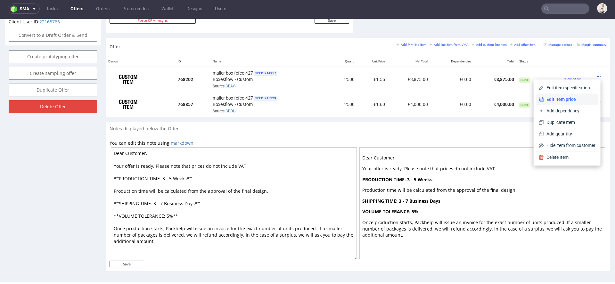
click at [562, 98] on span "Edit item price" at bounding box center [570, 99] width 52 height 6
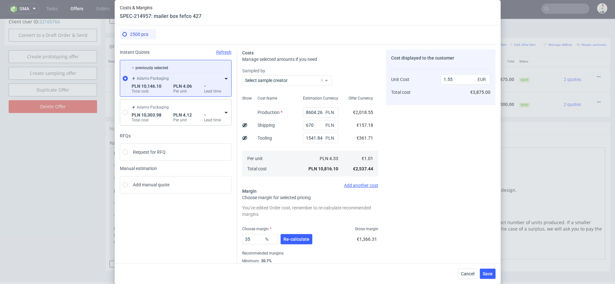
scroll to position [1, 0]
drag, startPoint x: 319, startPoint y: 127, endPoint x: 267, endPoint y: 120, distance: 52.0
click at [267, 120] on div "Show Cost Name Production Shipping Tooling Per unit Total cost Estimation Curre…" at bounding box center [310, 135] width 136 height 85
click at [223, 78] on icon at bounding box center [225, 78] width 5 height 5
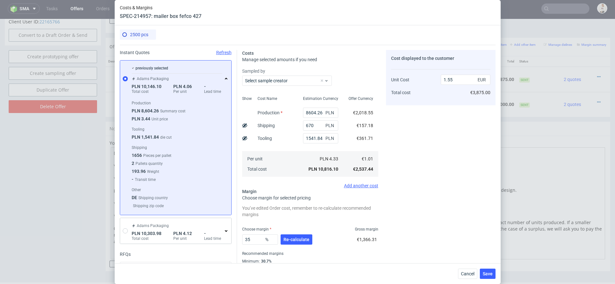
click at [224, 77] on icon at bounding box center [225, 78] width 5 height 5
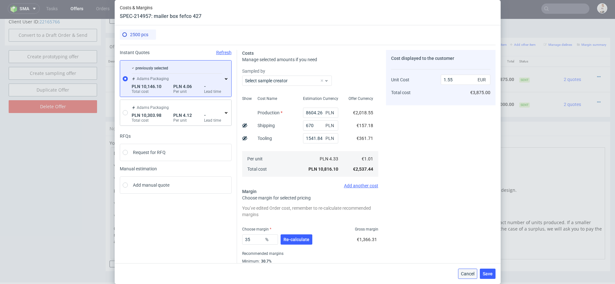
click at [466, 275] on span "Cancel" at bounding box center [467, 273] width 13 height 4
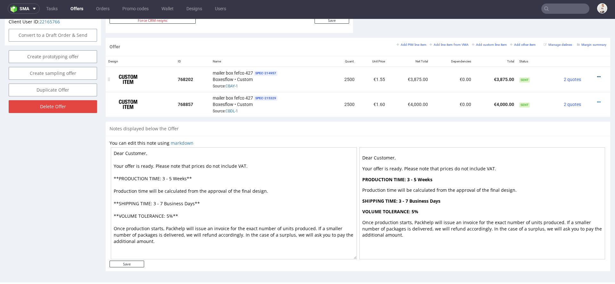
click at [597, 75] on icon at bounding box center [599, 77] width 4 height 4
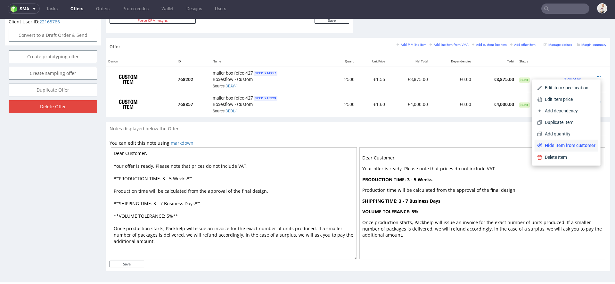
click at [559, 149] on li "Hide item from customer" at bounding box center [565, 146] width 63 height 12
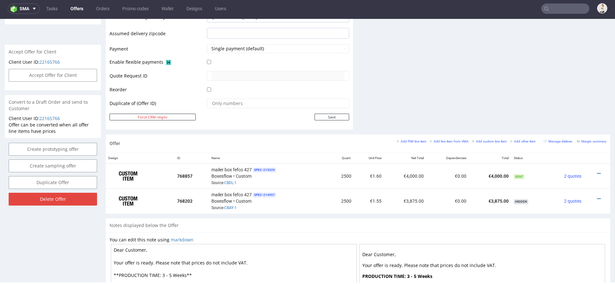
scroll to position [305, 0]
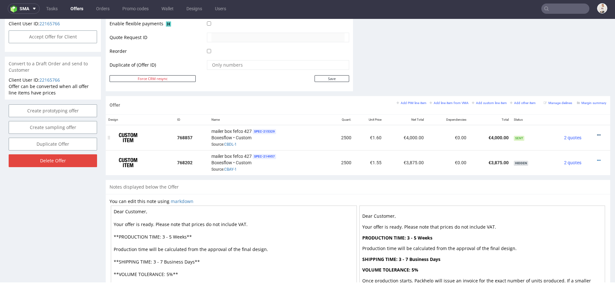
click at [597, 133] on icon at bounding box center [599, 135] width 4 height 4
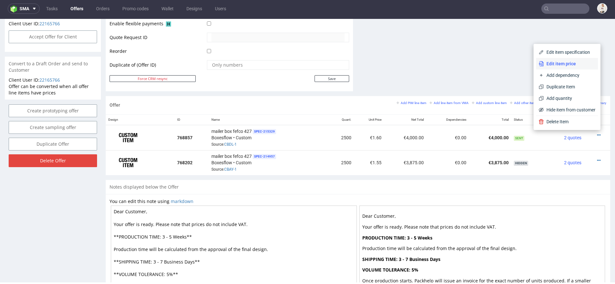
click at [569, 63] on span "Edit item price" at bounding box center [570, 64] width 52 height 6
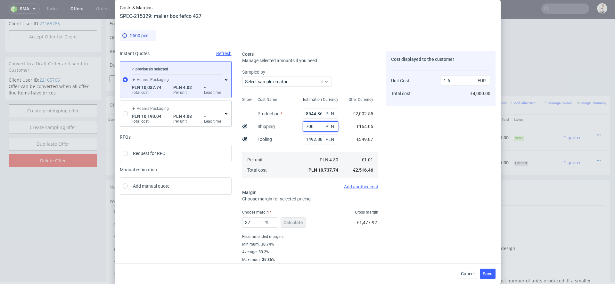
drag, startPoint x: 314, startPoint y: 129, endPoint x: 240, endPoint y: 122, distance: 74.6
click at [240, 122] on div "Costs Manage selected amounts if you need Sampled by Select sample creator Show…" at bounding box center [366, 154] width 258 height 216
paste input "6"
drag, startPoint x: 316, startPoint y: 127, endPoint x: 265, endPoint y: 125, distance: 51.0
click at [269, 126] on div "Show Cost Name Production Shipping Tooling Per unit Total cost Estimation Curre…" at bounding box center [310, 136] width 136 height 85
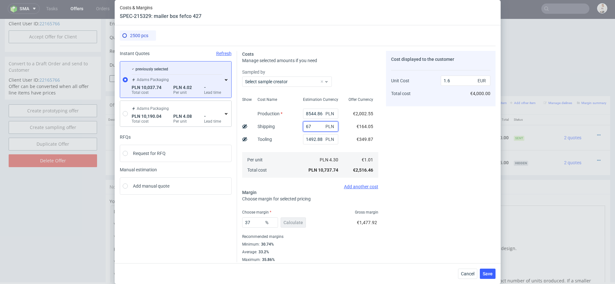
type input "670"
type input "1.59"
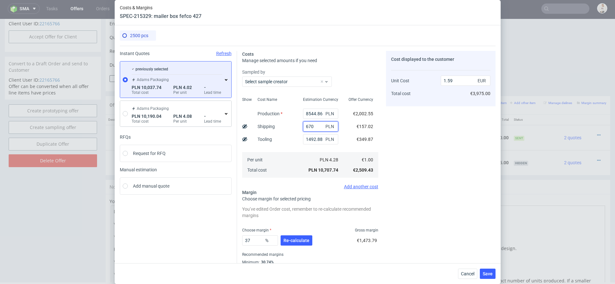
type input "670"
click at [446, 138] on div "Cost displayed to the customer Unit Cost Total cost 1.59 EUR €3,975.00" at bounding box center [440, 165] width 109 height 229
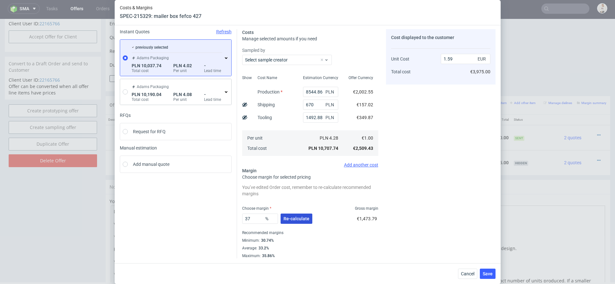
click at [303, 216] on span "Re-calculate" at bounding box center [296, 218] width 26 height 4
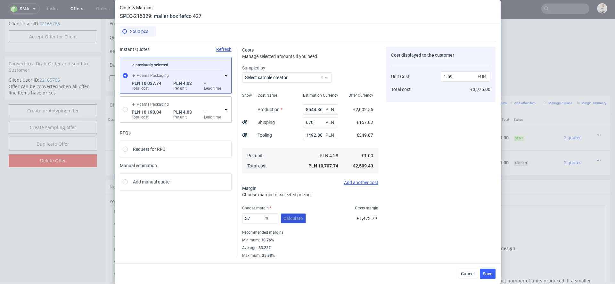
scroll to position [4, 0]
click at [487, 272] on span "Save" at bounding box center [487, 273] width 10 height 4
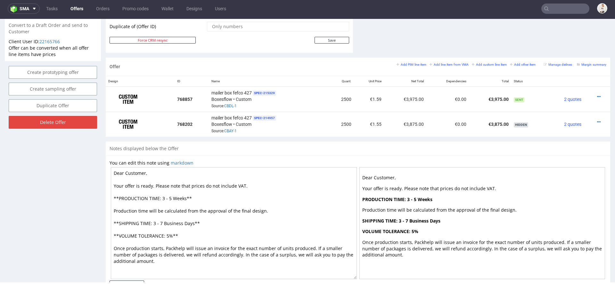
scroll to position [342, 0]
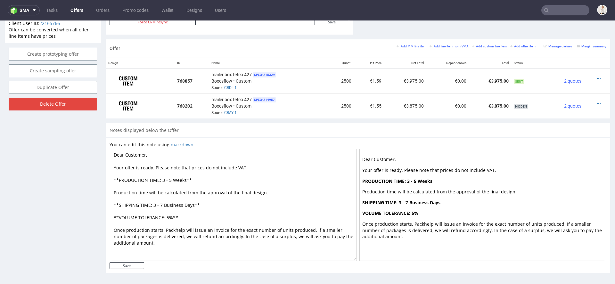
scroll to position [2, 0]
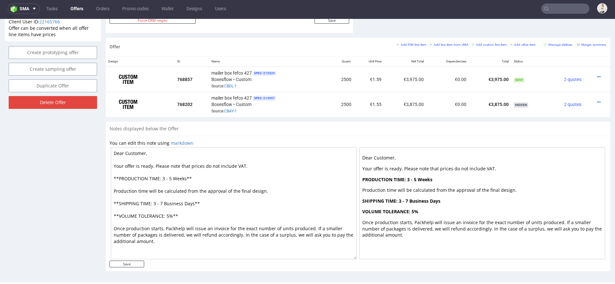
click at [398, 46] on div "Add PIM line item Add line item from VMA Add custom line item Add other item Ma…" at bounding box center [501, 47] width 210 height 11
click at [396, 43] on small "Add PIM line item" at bounding box center [411, 45] width 30 height 4
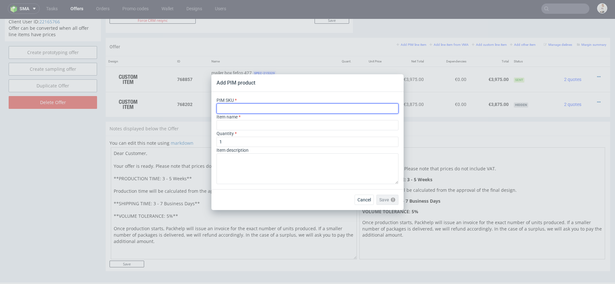
click at [278, 109] on input "text" at bounding box center [307, 108] width 182 height 10
paste input "box--mailer-box--45--cardboard-coated--print-color-hd-with-print-inside--foil-n…"
type input "box--mailer-box--45--cardboard-coated--print-color-hd-with-print-inside--foil-n…"
type input "Versandschachtel"
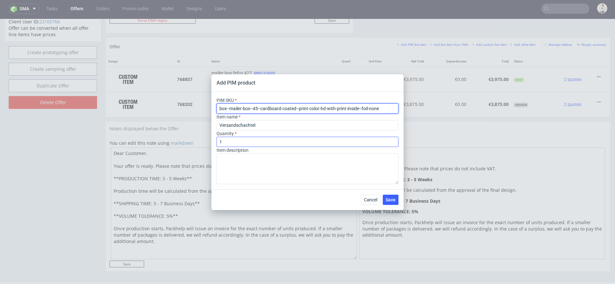
type input "box--mailer-box--45--cardboard-coated--print-color-hd-with-print-inside--foil-n…"
click at [249, 144] on input "1" at bounding box center [307, 142] width 182 height 10
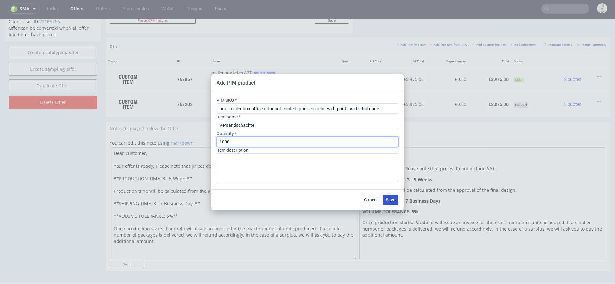
type input "1000"
click at [389, 200] on span "Save" at bounding box center [390, 200] width 10 height 4
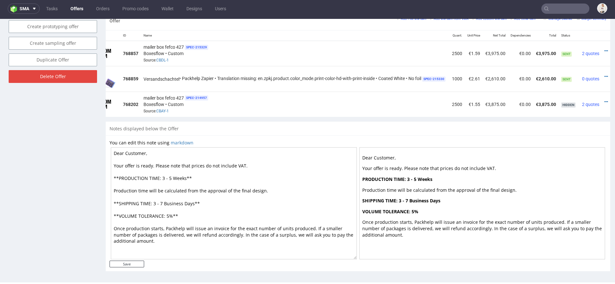
scroll to position [0, 43]
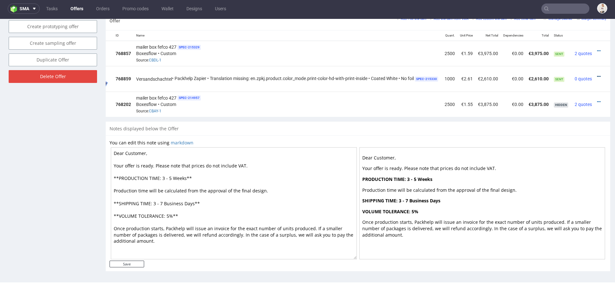
click at [597, 74] on icon at bounding box center [599, 76] width 4 height 4
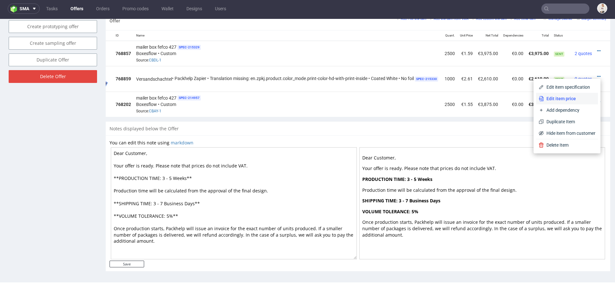
click at [564, 98] on span "Edit item price" at bounding box center [570, 98] width 52 height 6
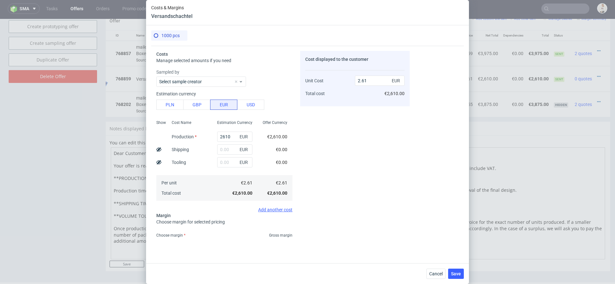
click at [347, 143] on div "Cost displayed to the customer Unit Cost Total cost 2.61 EUR €2,610.00" at bounding box center [354, 144] width 109 height 187
click at [174, 108] on button "PLN" at bounding box center [169, 105] width 27 height 10
type input "0.61"
drag, startPoint x: 231, startPoint y: 136, endPoint x: 156, endPoint y: 130, distance: 75.8
click at [156, 130] on div "Costs Manage selected amounts if you need Sampled by Select sample creator Esti…" at bounding box center [280, 142] width 258 height 192
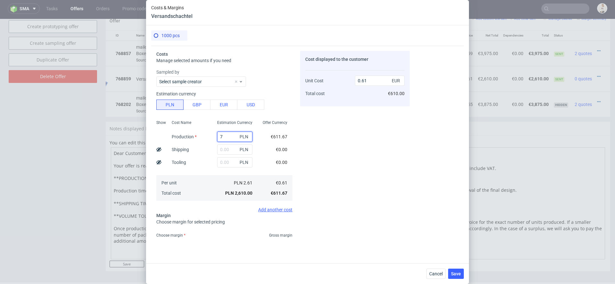
type input "71"
type input "0.02"
type input "7100"
type input "1.66"
type input "7100"
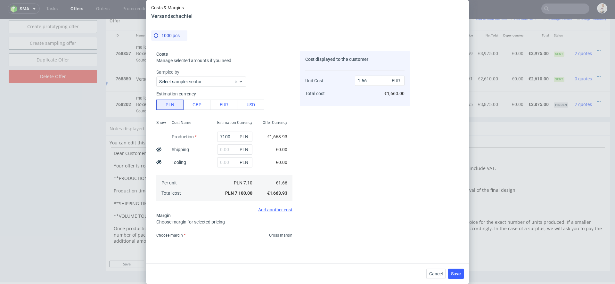
click at [291, 142] on div "€1,663.93" at bounding box center [277, 136] width 30 height 13
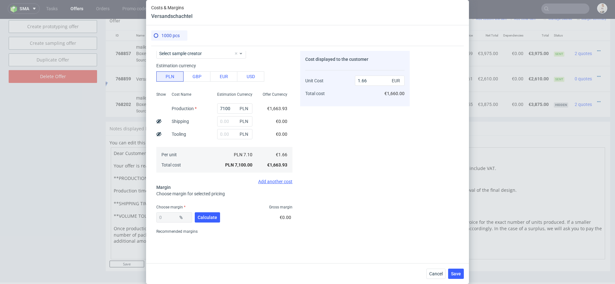
scroll to position [33, 0]
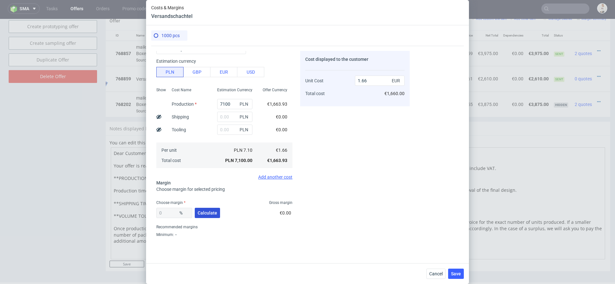
click at [214, 212] on span "Calculate" at bounding box center [208, 213] width 20 height 4
type input "35.96"
type input "2.6"
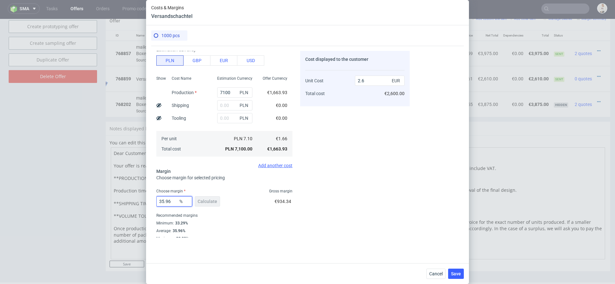
drag, startPoint x: 173, startPoint y: 201, endPoint x: 85, endPoint y: 183, distance: 89.0
click at [85, 183] on div "Costs & Margins Versandschachtel 1000 pcs Costs Manage selected amounts if you …" at bounding box center [307, 142] width 615 height 284
type input "37"
type input "2.64"
click at [354, 188] on div "Cost displayed to the customer Unit Cost Total cost 2.64 EUR €2,640.00" at bounding box center [354, 144] width 109 height 187
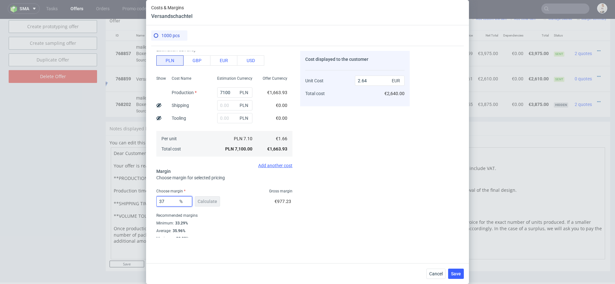
click at [169, 203] on input "37" at bounding box center [174, 201] width 36 height 10
type input "35"
type input "2.56"
type input "36"
type input "2.6"
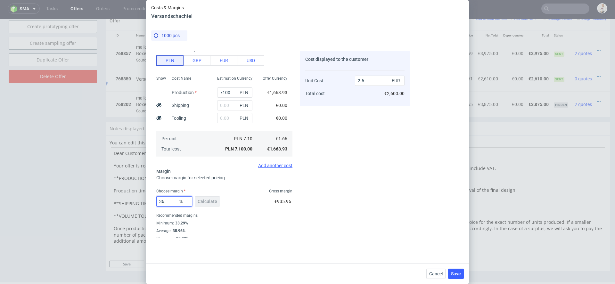
type input "36.2"
type input "2.61"
type input "36.4"
type input "2.62"
type input "36.3"
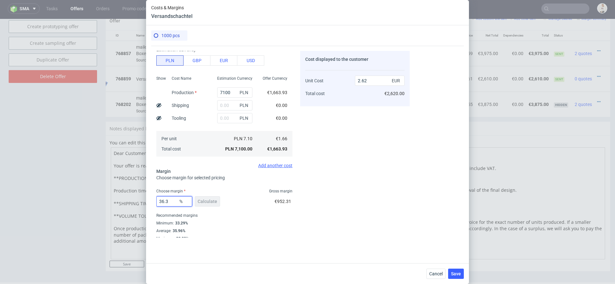
type input "2.61"
type input "36.3"
click at [472, 211] on div "Costs & Margins Versandschachtel 1000 pcs Costs Manage selected amounts if you …" at bounding box center [307, 142] width 615 height 284
click at [395, 207] on div "Cost displayed to the customer Unit Cost Total cost 2.61 EUR €2,610.00" at bounding box center [354, 144] width 109 height 187
click at [458, 275] on span "Save" at bounding box center [456, 273] width 10 height 4
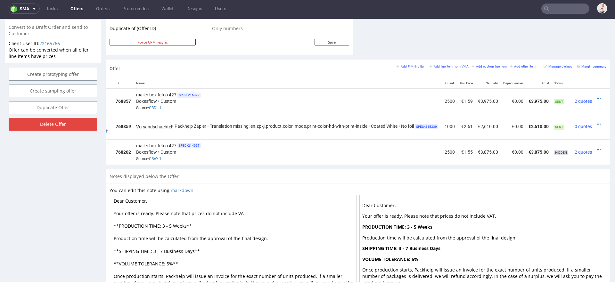
scroll to position [340, 0]
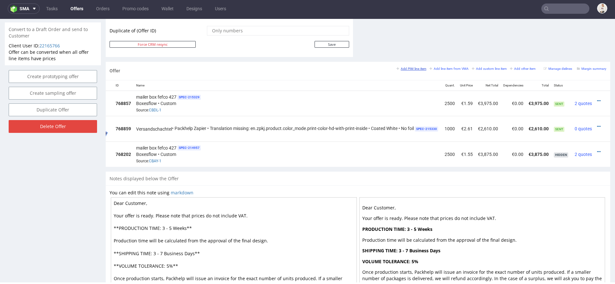
click at [410, 67] on small "Add PIM line item" at bounding box center [411, 69] width 30 height 4
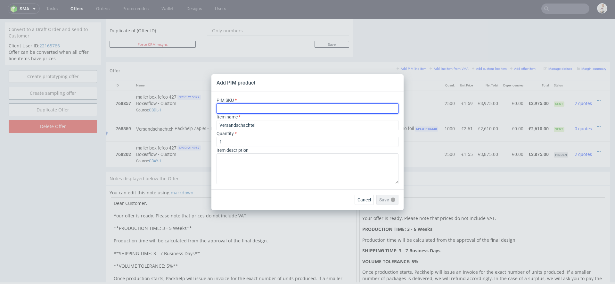
click at [341, 108] on input "text" at bounding box center [307, 108] width 182 height 10
paste input "ph-288-12932"
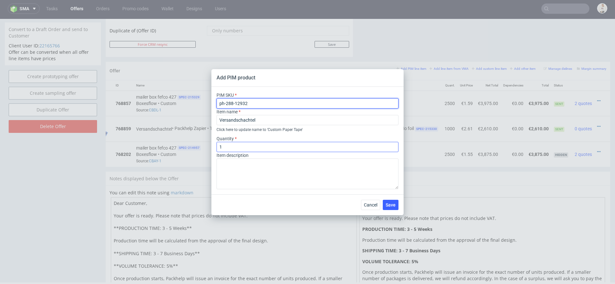
type input "ph-288-12932"
click at [289, 150] on input "1" at bounding box center [307, 147] width 182 height 10
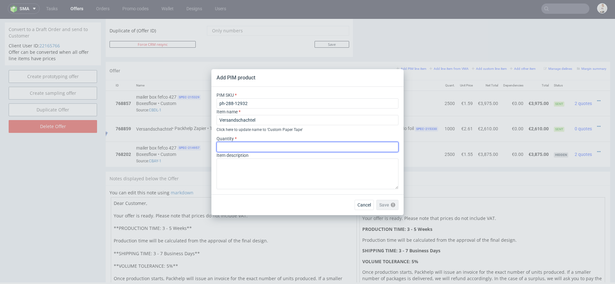
type input "1"
type input "200"
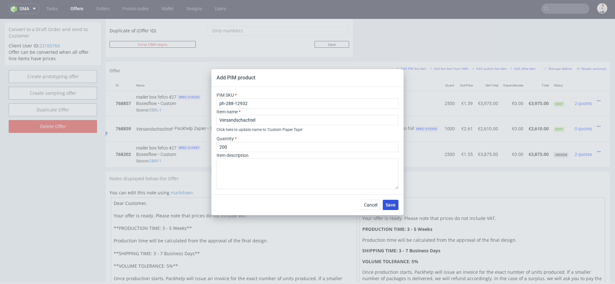
click at [396, 207] on button "Save" at bounding box center [391, 205] width 16 height 10
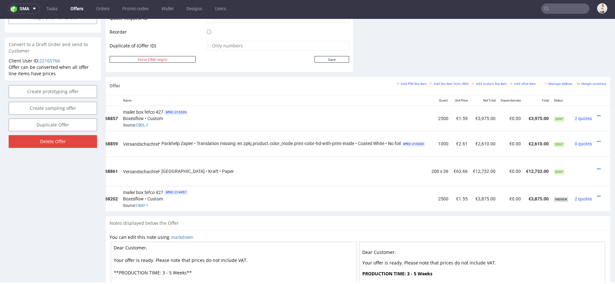
scroll to position [352, 0]
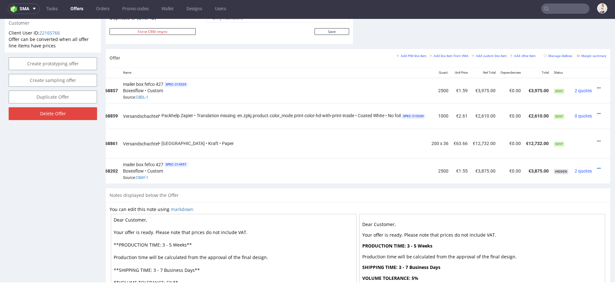
click at [594, 138] on td at bounding box center [602, 143] width 16 height 29
click at [597, 140] on div at bounding box center [600, 141] width 7 height 6
click at [594, 139] on td at bounding box center [602, 143] width 16 height 29
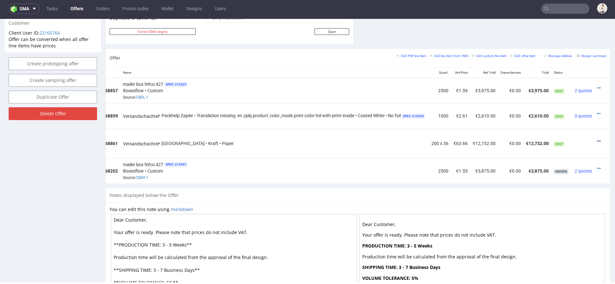
click at [597, 139] on icon at bounding box center [599, 141] width 4 height 4
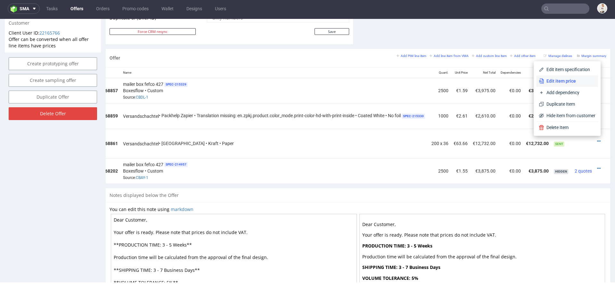
click at [562, 82] on span "Edit item price" at bounding box center [570, 81] width 52 height 6
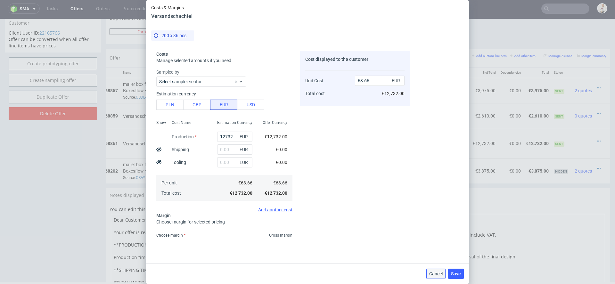
click at [430, 274] on span "Cancel" at bounding box center [435, 273] width 13 height 4
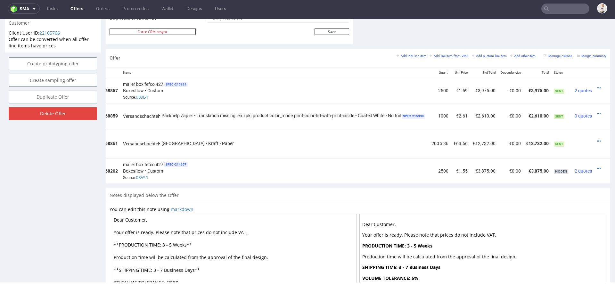
click at [597, 139] on icon at bounding box center [599, 141] width 4 height 4
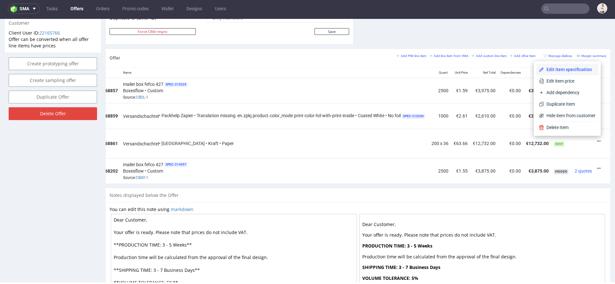
click at [572, 68] on span "Edit item specification" at bounding box center [570, 69] width 52 height 6
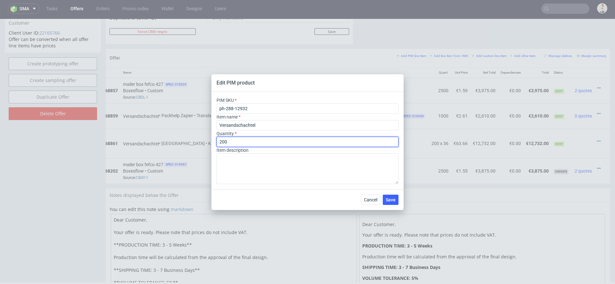
drag, startPoint x: 238, startPoint y: 140, endPoint x: 197, endPoint y: 140, distance: 40.7
click at [225, 140] on input "200" at bounding box center [307, 142] width 182 height 10
type input "2"
type input "6"
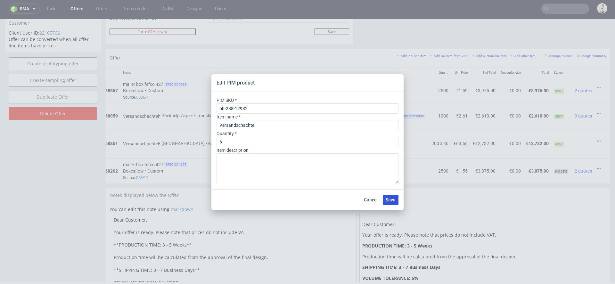
click at [389, 199] on span "Save" at bounding box center [390, 200] width 10 height 4
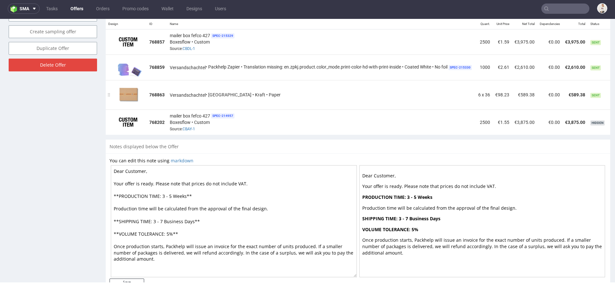
scroll to position [0, 44]
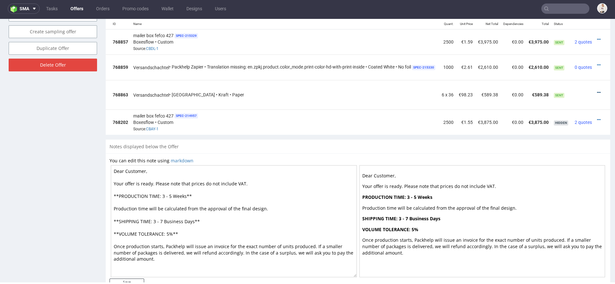
click at [597, 92] on icon at bounding box center [599, 92] width 4 height 4
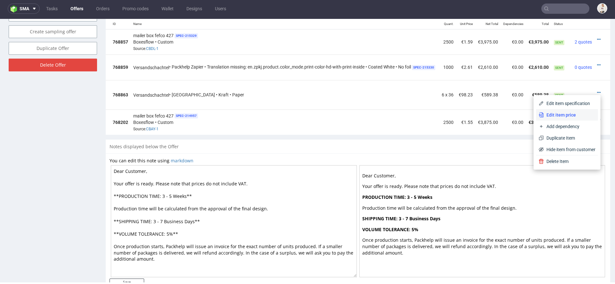
click at [563, 115] on span "Edit item price" at bounding box center [570, 115] width 52 height 6
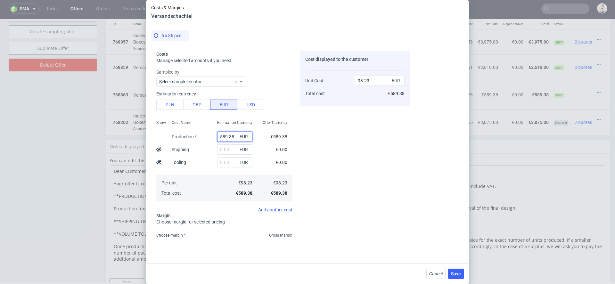
click at [224, 136] on input "589.38" at bounding box center [234, 137] width 35 height 10
click at [163, 104] on button "PLN" at bounding box center [169, 105] width 27 height 10
type input "23.02"
click at [224, 136] on input "589.38" at bounding box center [234, 137] width 35 height 10
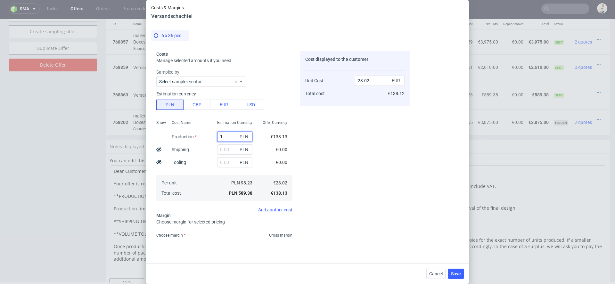
type input "19"
type input "0.74"
type input "1950"
type input "76.17"
type input "1950"
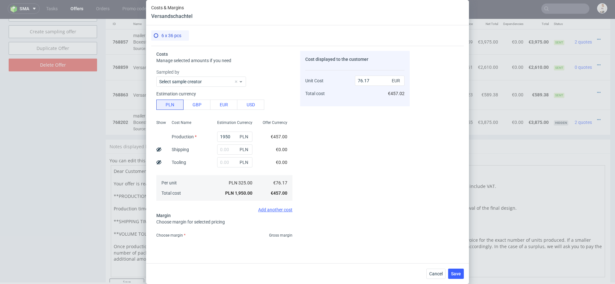
click at [358, 131] on div "Cost displayed to the customer Unit Cost Total cost 76.17 EUR €457.02" at bounding box center [354, 144] width 109 height 187
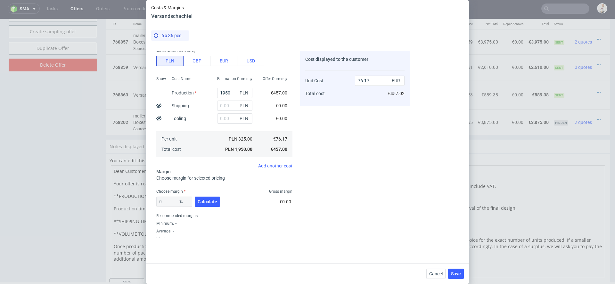
scroll to position [47, 0]
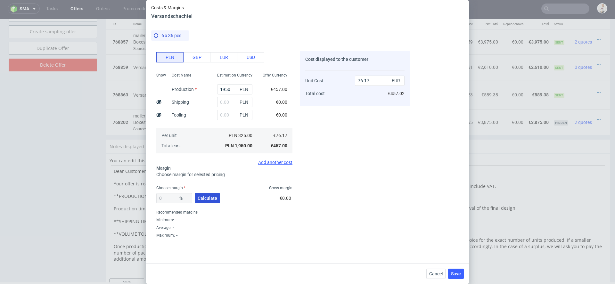
click at [211, 200] on button "Calculate" at bounding box center [207, 198] width 25 height 10
type input "44.56"
type input "137.38"
click at [343, 162] on div "Cost displayed to the customer Unit Cost Total cost 137.38 EUR €824.28" at bounding box center [354, 144] width 109 height 187
drag, startPoint x: 174, startPoint y: 198, endPoint x: 126, endPoint y: 196, distance: 48.1
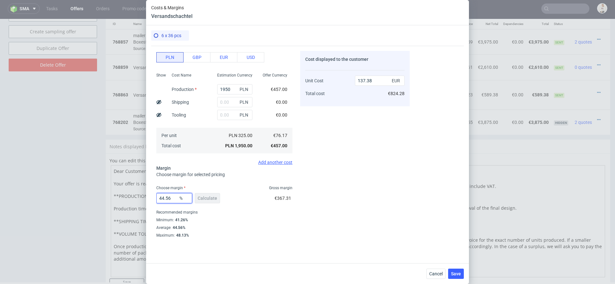
click at [130, 196] on div "Costs & Margins Versandschachtel 6 x 36 pcs Costs Manage selected amounts if yo…" at bounding box center [307, 142] width 615 height 284
type input "4"
type input "79.34"
type input "41"
type input "129.09"
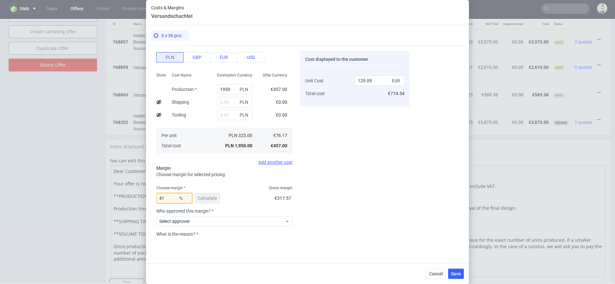
type input "4"
type input "0"
type input "76.17"
type input "30"
type input "108.81"
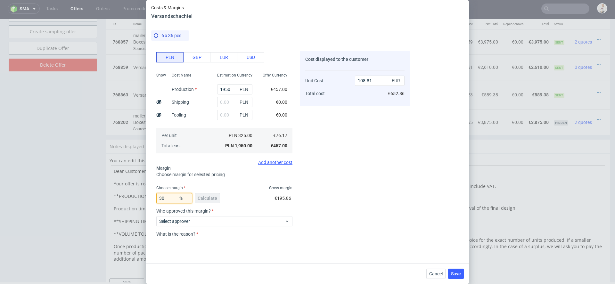
type input "3"
type input "0"
type input "76.17"
type input "20"
type input "95.21"
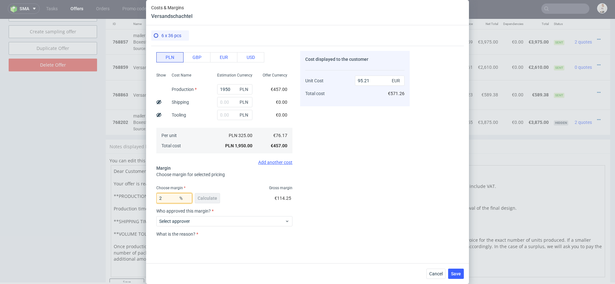
type input "22"
type input "97.65"
type input "23"
type input "98.92"
click at [349, 204] on div "Cost displayed to the customer Unit Cost Total cost 98.92 EUR €593.52" at bounding box center [354, 144] width 109 height 187
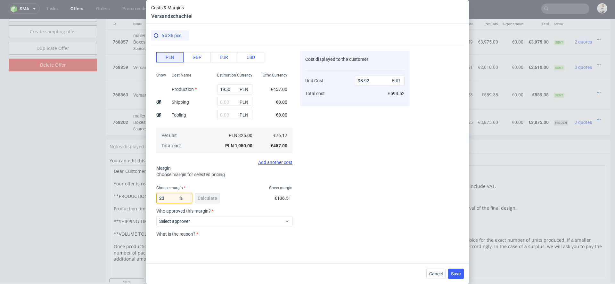
click at [174, 197] on input "23" at bounding box center [174, 198] width 36 height 10
type input "22"
type input "97.65"
type input "22"
click at [312, 209] on div "Cost displayed to the customer Unit Cost Total cost 97.65 EUR €585.90" at bounding box center [354, 144] width 109 height 187
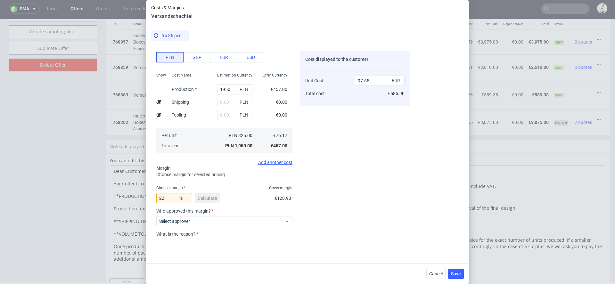
click at [378, 164] on div "Cost displayed to the customer Unit Cost Total cost 97.65 EUR €585.90" at bounding box center [354, 144] width 109 height 187
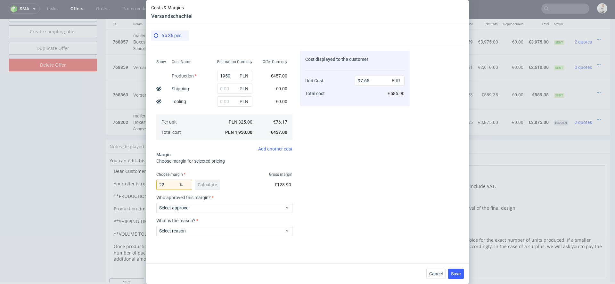
scroll to position [61, 0]
click at [255, 206] on span "Select approver" at bounding box center [221, 207] width 125 height 6
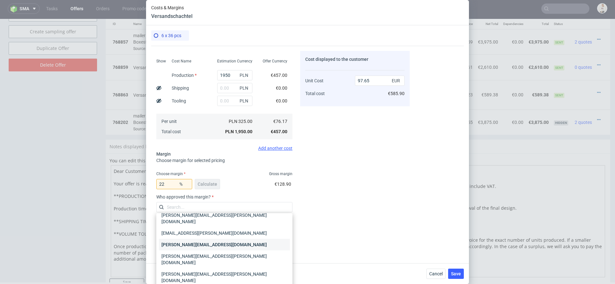
scroll to position [0, 0]
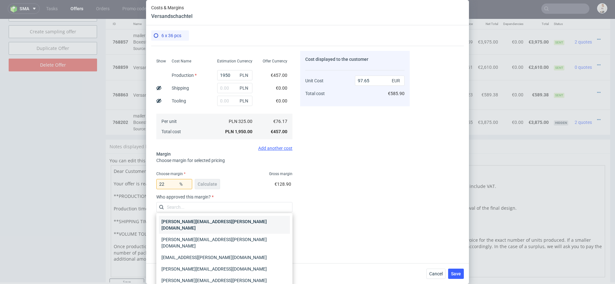
click at [218, 221] on div "anna.lopatowska@packhelp.com" at bounding box center [224, 225] width 131 height 18
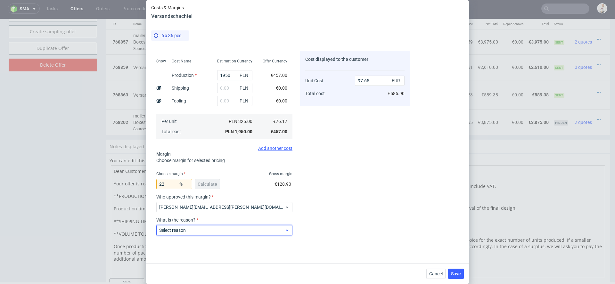
click at [218, 230] on span "Select reason" at bounding box center [221, 230] width 125 height 6
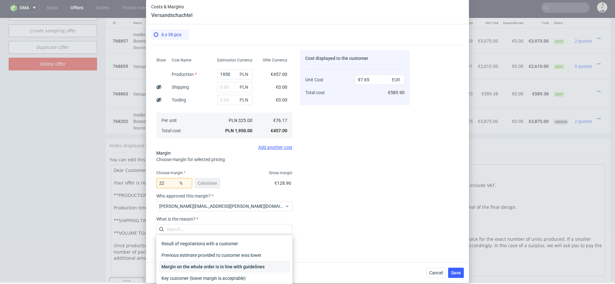
scroll to position [38, 0]
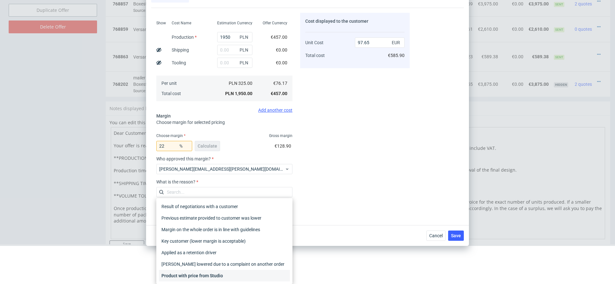
click at [209, 274] on div "Product with price from Studio" at bounding box center [224, 276] width 131 height 12
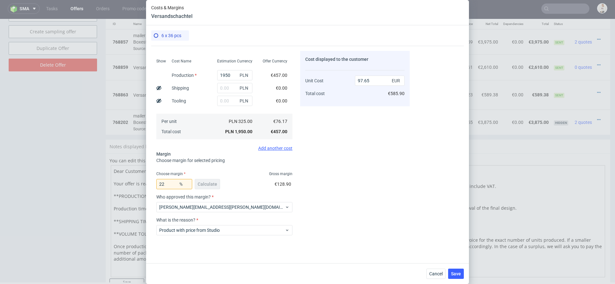
scroll to position [0, 0]
click at [400, 174] on div "Cost displayed to the customer Unit Cost Total cost 97.65 EUR €585.90" at bounding box center [354, 144] width 109 height 187
click at [457, 274] on span "Save" at bounding box center [456, 273] width 10 height 4
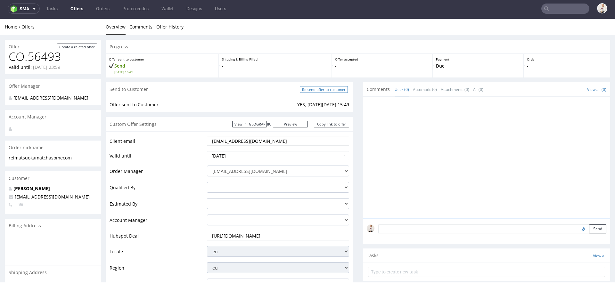
click at [311, 88] on input "Re-send offer to customer" at bounding box center [324, 89] width 48 height 7
type input "In progress..."
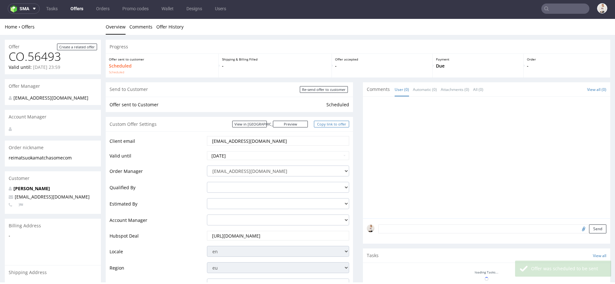
click at [322, 124] on link "Copy link to offer" at bounding box center [331, 124] width 35 height 7
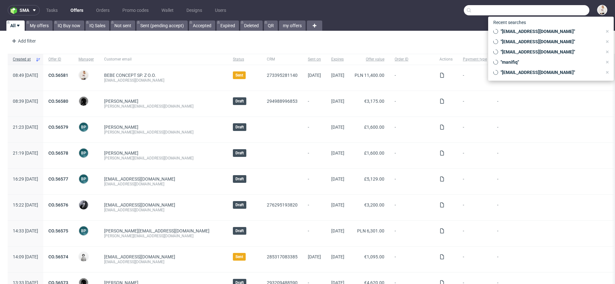
click at [554, 7] on input "text" at bounding box center [526, 10] width 125 height 10
paste input "[PERSON_NAME][EMAIL_ADDRESS][DOMAIN_NAME]"
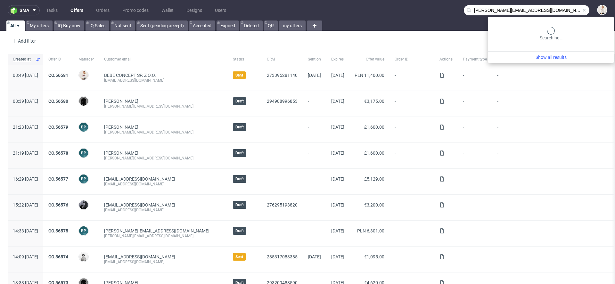
type input "[PERSON_NAME][EMAIL_ADDRESS][DOMAIN_NAME]"
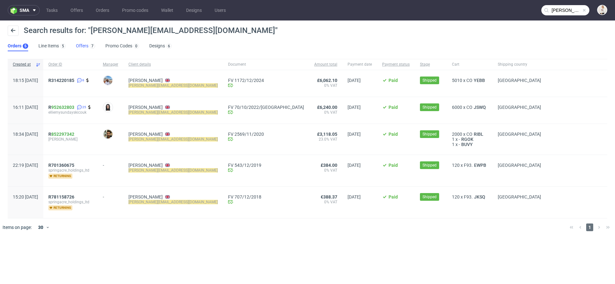
click at [81, 47] on link "Offers 7" at bounding box center [85, 46] width 19 height 10
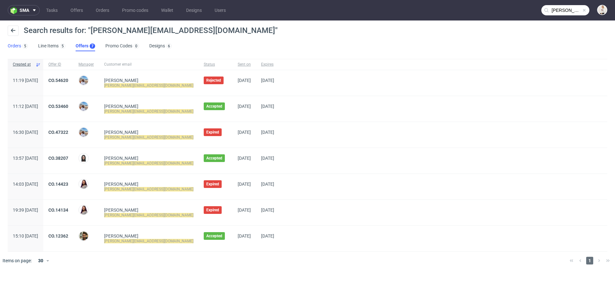
click at [22, 49] on div "5" at bounding box center [24, 46] width 7 height 6
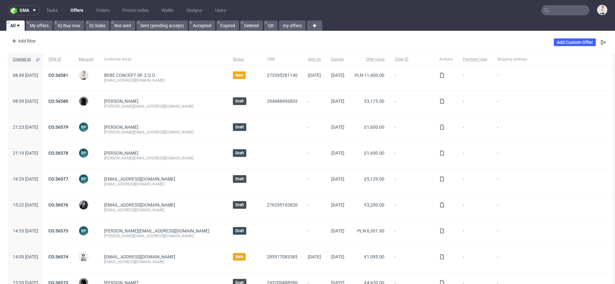
click at [559, 13] on input "text" at bounding box center [565, 10] width 48 height 10
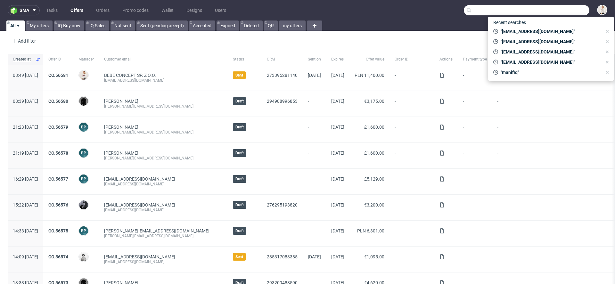
paste input "[EMAIL_ADDRESS][DOMAIN_NAME][PERSON_NAME]"
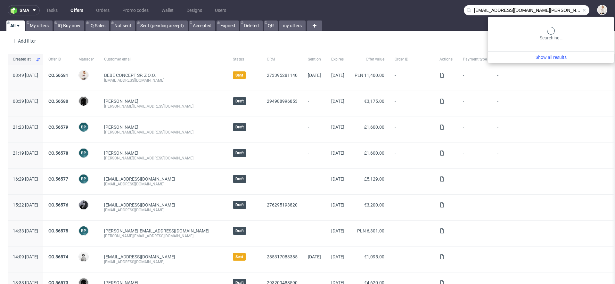
type input "[EMAIL_ADDRESS][DOMAIN_NAME][PERSON_NAME]"
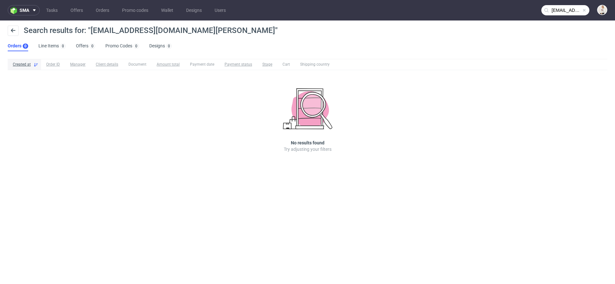
click at [582, 12] on span at bounding box center [583, 10] width 5 height 5
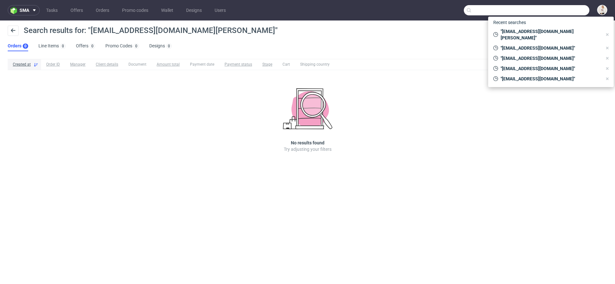
click at [560, 12] on input "text" at bounding box center [526, 10] width 125 height 10
paste input "[EMAIL_ADDRESS][DOMAIN_NAME][PERSON_NAME]"
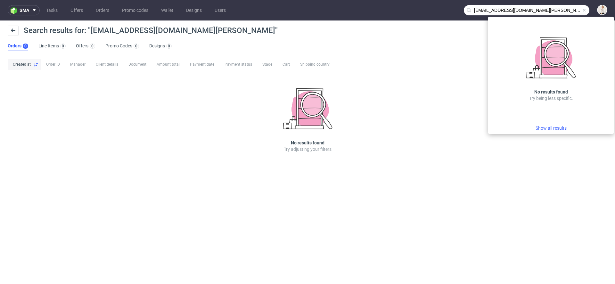
drag, startPoint x: 482, startPoint y: 11, endPoint x: 426, endPoint y: 10, distance: 56.7
click at [426, 10] on nav "sma Tasks Offers Orders Promo codes Wallet Designs Users [EMAIL_ADDRESS][DOMAIN…" at bounding box center [307, 10] width 615 height 20
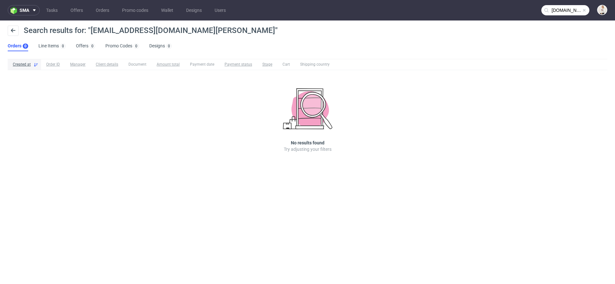
type input "[DOMAIN_NAME][PERSON_NAME]"
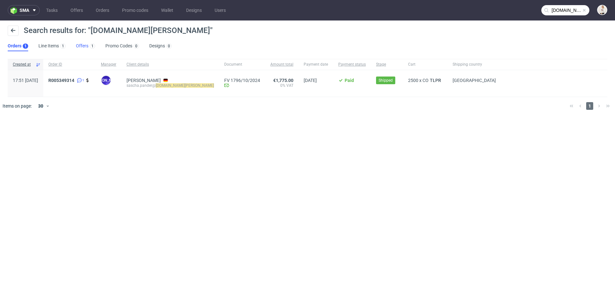
click at [87, 44] on link "Offers 1" at bounding box center [85, 46] width 19 height 10
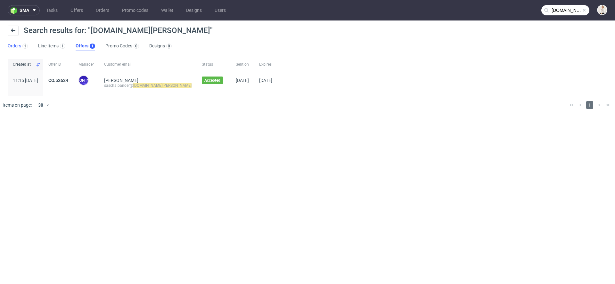
click at [19, 45] on link "Orders 1" at bounding box center [18, 46] width 20 height 10
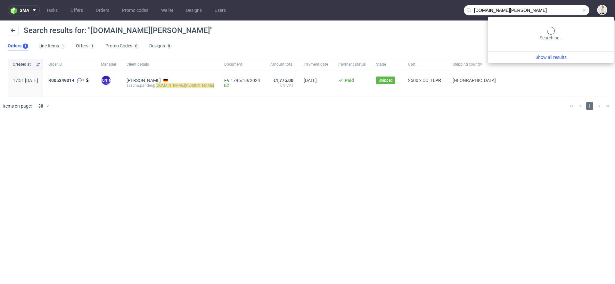
click at [555, 9] on input "[DOMAIN_NAME][PERSON_NAME]" at bounding box center [526, 10] width 125 height 10
click at [490, 5] on input "ps-heine.de" at bounding box center [526, 10] width 125 height 10
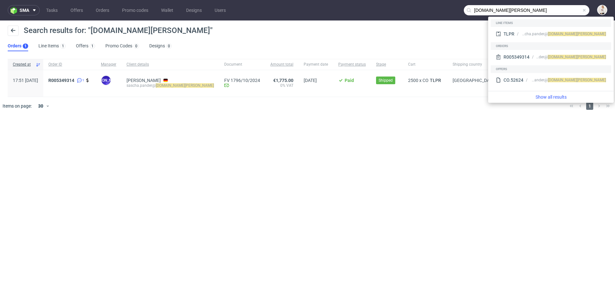
click at [490, 5] on input "ps-heine.de" at bounding box center [526, 10] width 125 height 10
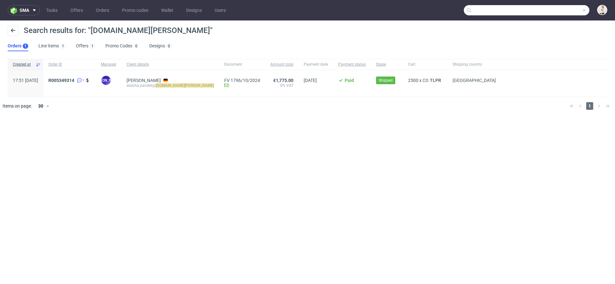
paste input "vd@pureandcare.dk"
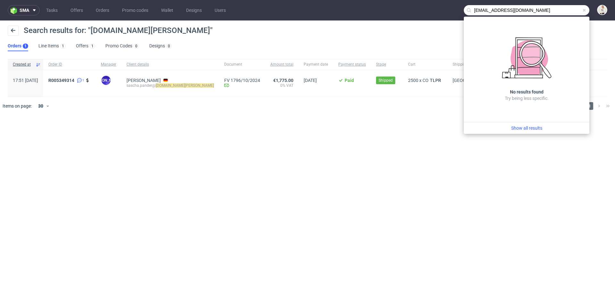
drag, startPoint x: 485, startPoint y: 11, endPoint x: 454, endPoint y: 10, distance: 30.8
click at [454, 10] on nav "sma Tasks Offers Orders Promo codes Wallet Designs Users vd@pureandcare.dk" at bounding box center [307, 10] width 615 height 20
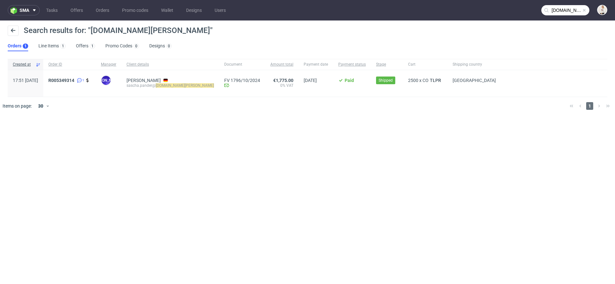
type input "pureandcare.dk"
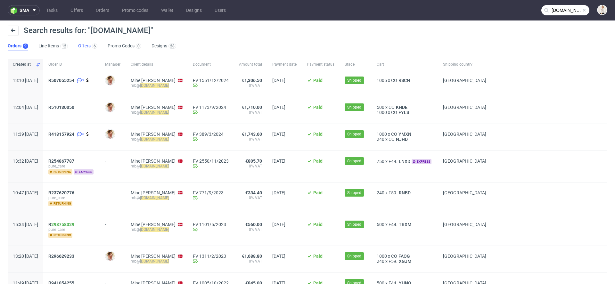
click at [88, 47] on link "Offers 6" at bounding box center [87, 46] width 19 height 10
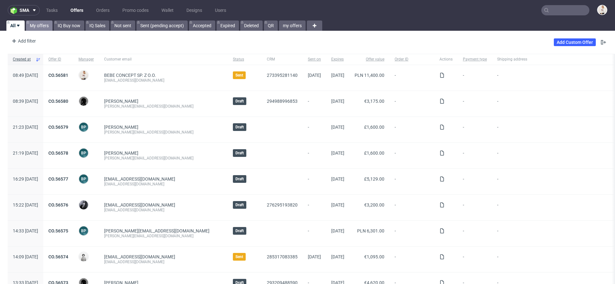
click at [44, 24] on link "My offers" at bounding box center [39, 25] width 27 height 10
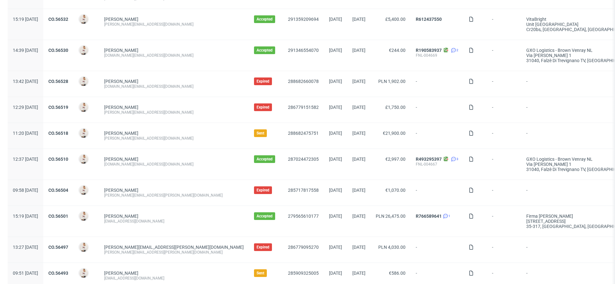
scroll to position [129, 0]
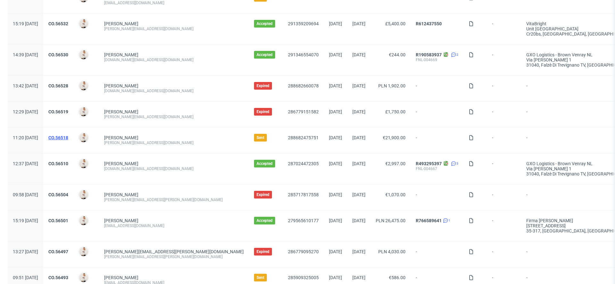
click at [68, 136] on link "CO.56518" at bounding box center [58, 137] width 20 height 5
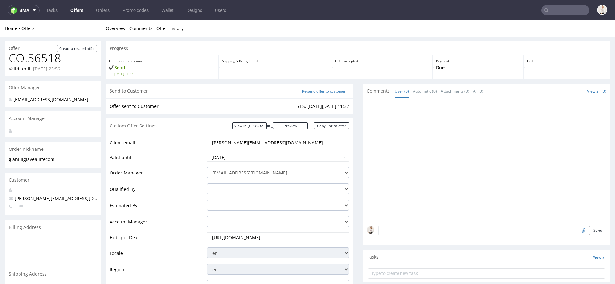
click at [323, 89] on input "Re-send offer to customer" at bounding box center [324, 91] width 48 height 7
type input "In progress..."
click at [81, 11] on link "Offers" at bounding box center [77, 10] width 20 height 10
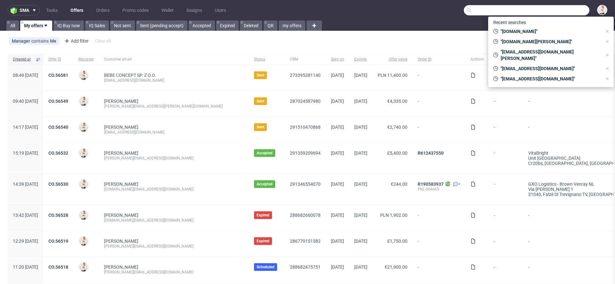
click at [559, 12] on input "text" at bounding box center [526, 10] width 125 height 10
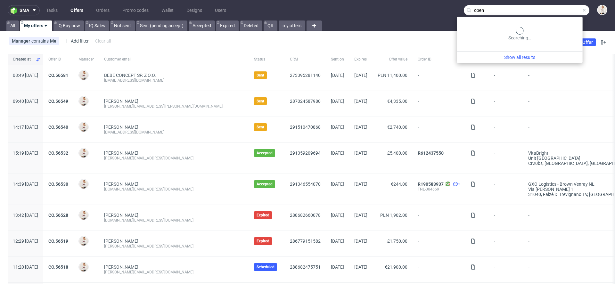
type input "open"
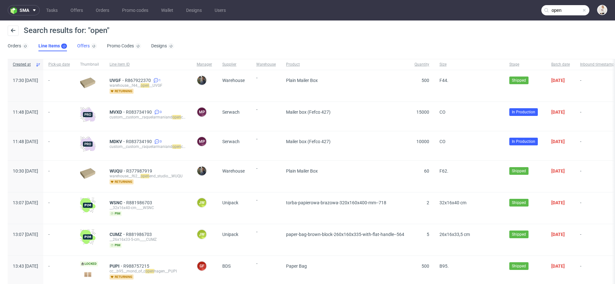
click at [91, 45] on link "Offers" at bounding box center [87, 46] width 20 height 10
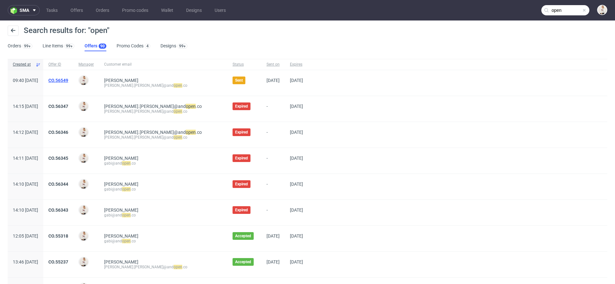
click at [68, 79] on link "CO.56549" at bounding box center [58, 80] width 20 height 5
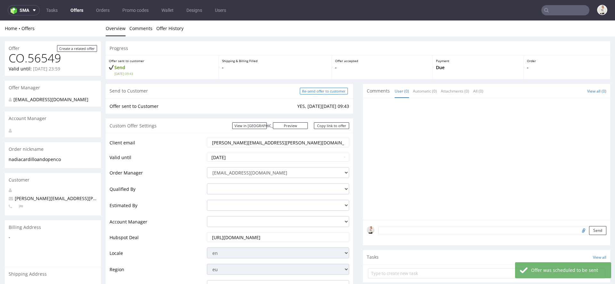
click at [330, 91] on input "Re-send offer to customer" at bounding box center [324, 91] width 48 height 7
type input "In progress..."
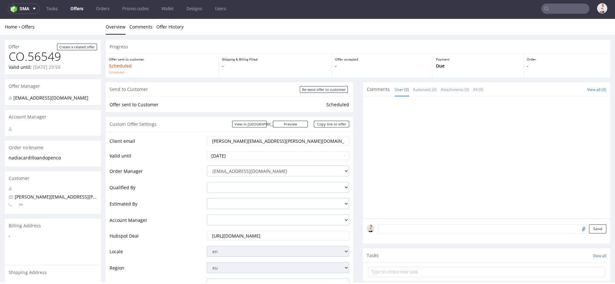
click at [71, 9] on link "Offers" at bounding box center [77, 9] width 20 height 10
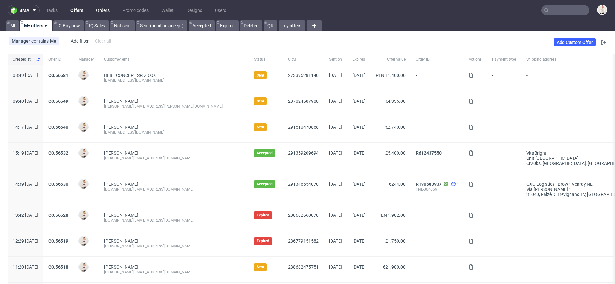
click at [107, 9] on link "Orders" at bounding box center [102, 10] width 21 height 10
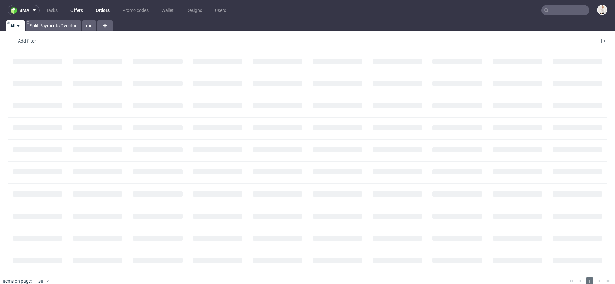
click at [70, 8] on link "Offers" at bounding box center [77, 10] width 20 height 10
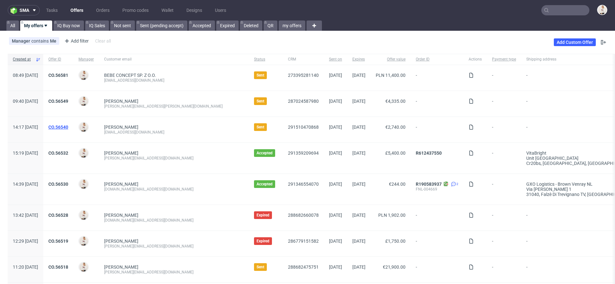
click at [68, 129] on link "CO.56540" at bounding box center [58, 127] width 20 height 5
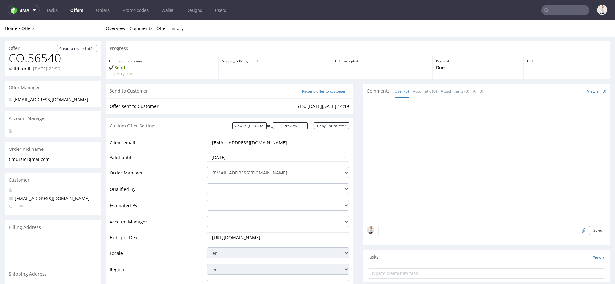
click at [305, 90] on input "Re-send offer to customer" at bounding box center [324, 91] width 48 height 7
type input "In progress..."
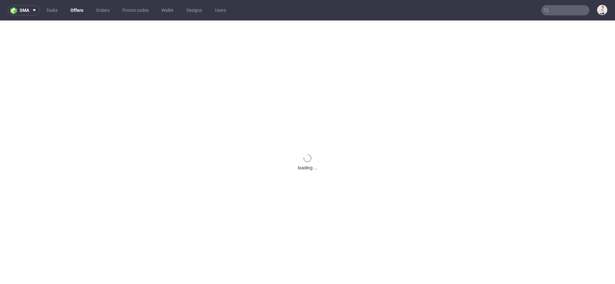
click at [75, 12] on link "Offers" at bounding box center [77, 10] width 20 height 10
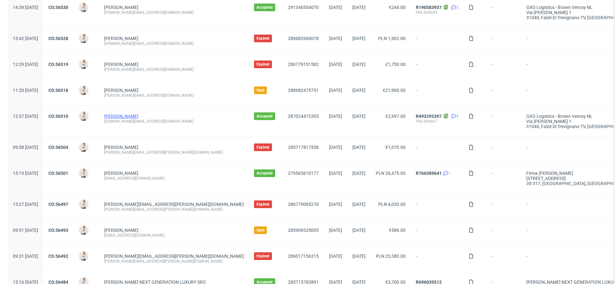
scroll to position [178, 0]
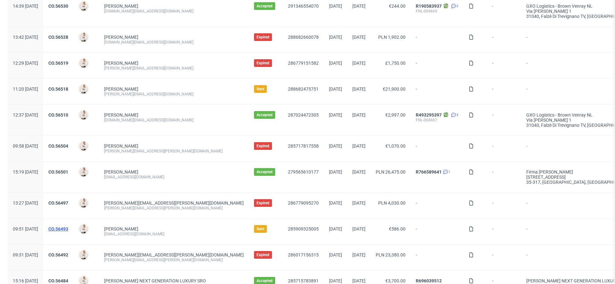
click at [68, 227] on link "CO.56493" at bounding box center [58, 228] width 20 height 5
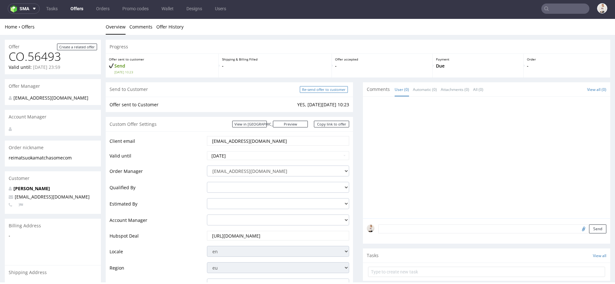
click at [318, 90] on input "Re-send offer to customer" at bounding box center [324, 89] width 48 height 7
type input "In progress..."
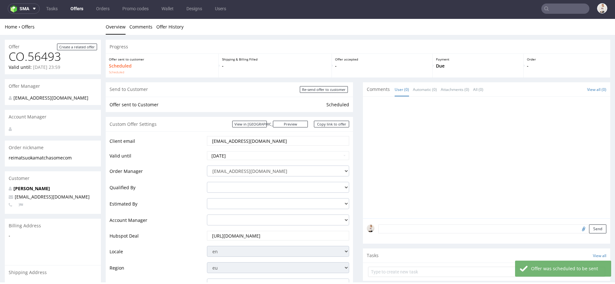
click at [83, 8] on link "Offers" at bounding box center [77, 9] width 20 height 10
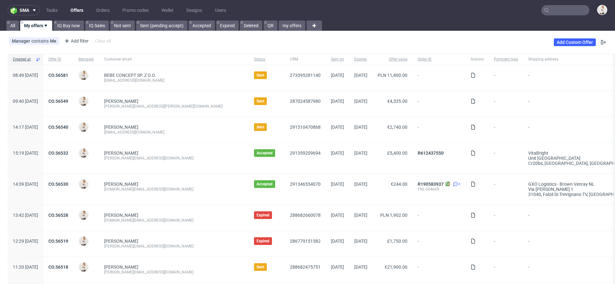
click at [562, 8] on input "text" at bounding box center [565, 10] width 48 height 10
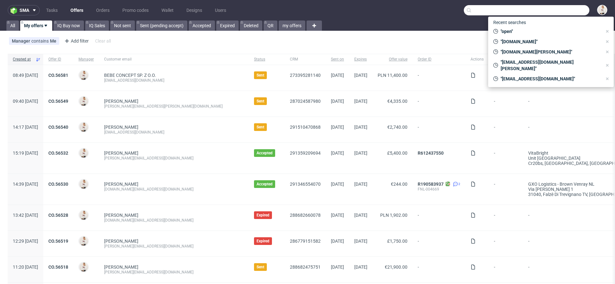
paste input "zoe@onlytheblind.com"
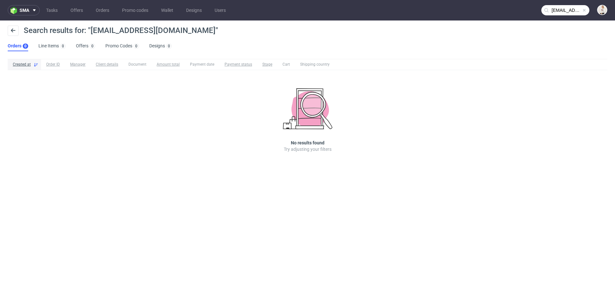
click at [556, 10] on input "zoe@onlytheblind.com" at bounding box center [565, 10] width 48 height 10
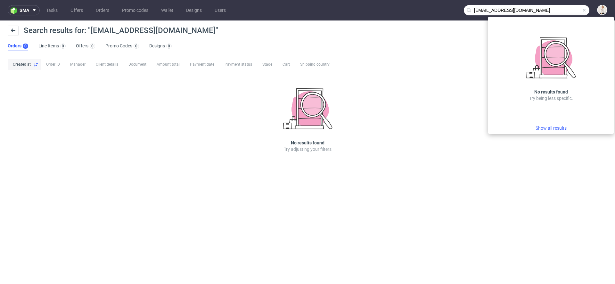
drag, startPoint x: 486, startPoint y: 10, endPoint x: 433, endPoint y: 9, distance: 52.2
click at [433, 9] on nav "sma Tasks Offers Orders Promo codes Wallet Designs Users zoe@onlytheblind.com" at bounding box center [307, 10] width 615 height 20
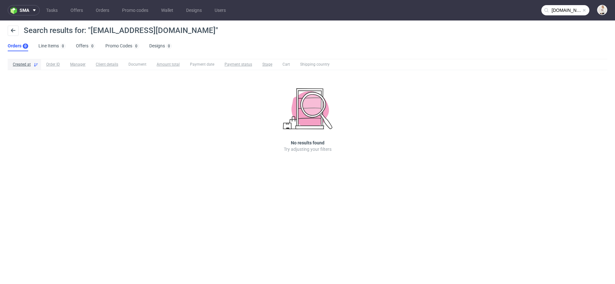
type input "onlytheblind.com"
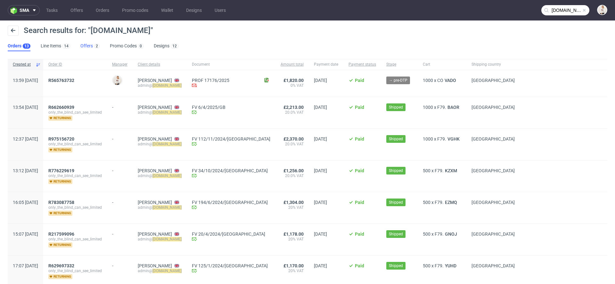
click at [87, 48] on link "Offers 2" at bounding box center [89, 46] width 19 height 10
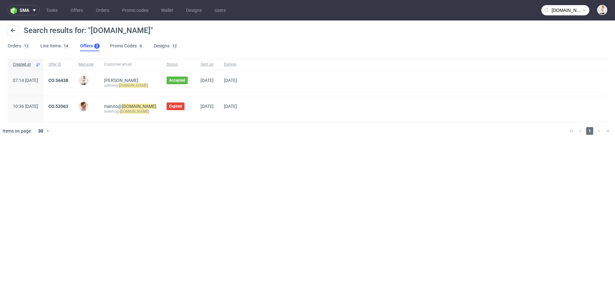
click at [68, 83] on span "CO.56438" at bounding box center [58, 83] width 20 height 10
click at [68, 79] on link "CO.56438" at bounding box center [58, 80] width 20 height 5
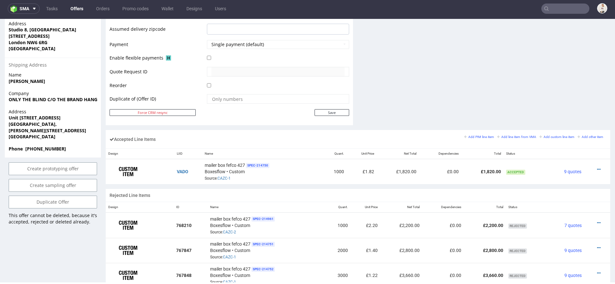
scroll to position [287, 0]
click at [597, 168] on icon at bounding box center [599, 170] width 4 height 4
click at [568, 112] on span "Edit item price" at bounding box center [572, 110] width 46 height 6
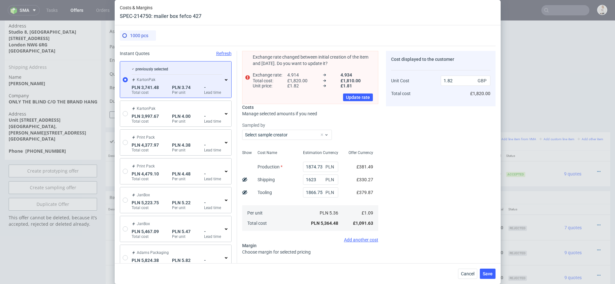
scroll to position [0, 0]
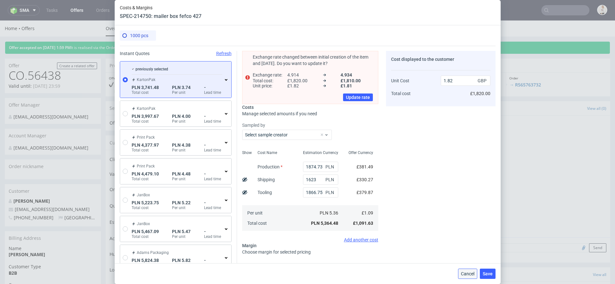
click at [466, 270] on button "Cancel" at bounding box center [467, 274] width 19 height 10
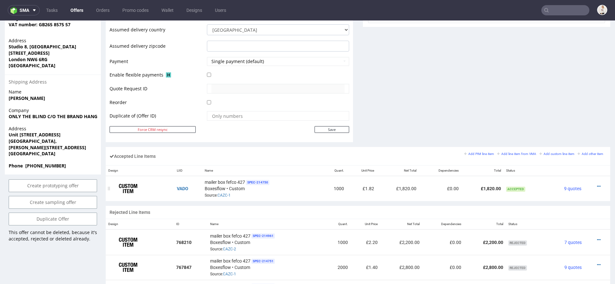
scroll to position [279, 0]
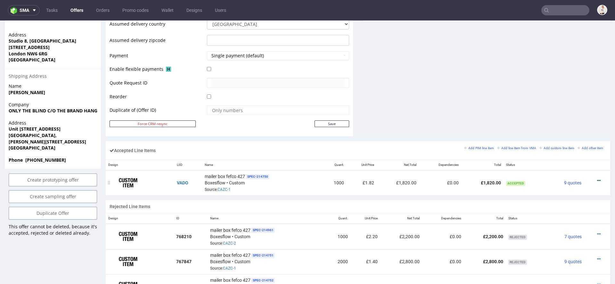
click at [597, 179] on icon at bounding box center [599, 180] width 4 height 4
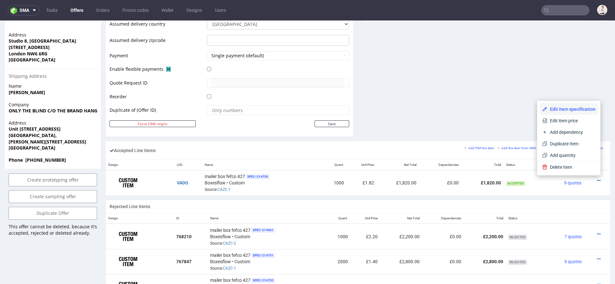
click at [573, 108] on span "Edit item specification" at bounding box center [571, 109] width 48 height 6
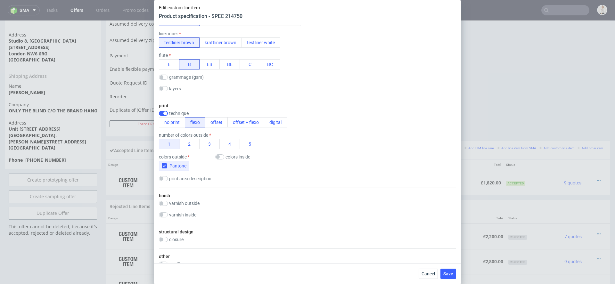
scroll to position [264, 0]
click at [548, 80] on div "Edit custom line item Product specification - SPEC 214750 Supplier 345 Technica…" at bounding box center [307, 142] width 615 height 284
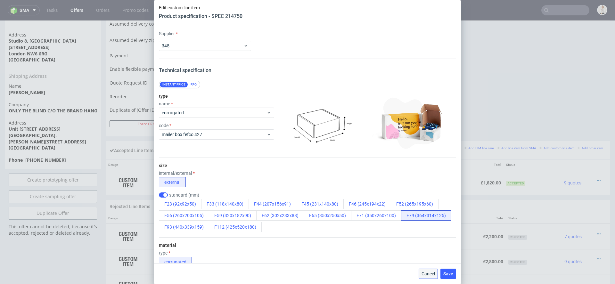
click at [427, 270] on button "Cancel" at bounding box center [427, 274] width 19 height 10
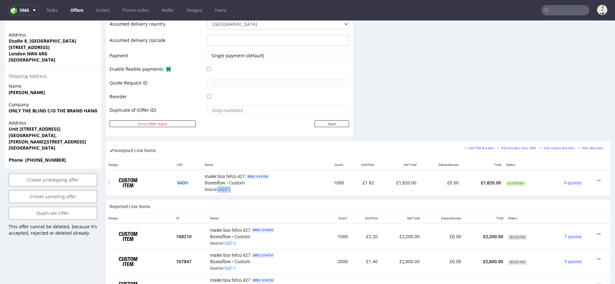
drag, startPoint x: 234, startPoint y: 190, endPoint x: 217, endPoint y: 191, distance: 16.7
click at [217, 191] on div "mailer box fefco 427 SPEC- 214750 Boxesflow • Custom Source: CAZC-1" at bounding box center [262, 183] width 114 height 20
copy link "CAZC-1"
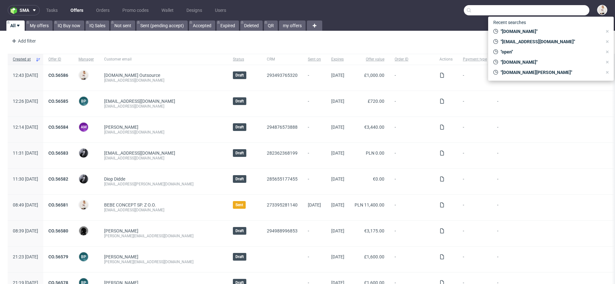
click at [559, 7] on input "text" at bounding box center [526, 10] width 125 height 10
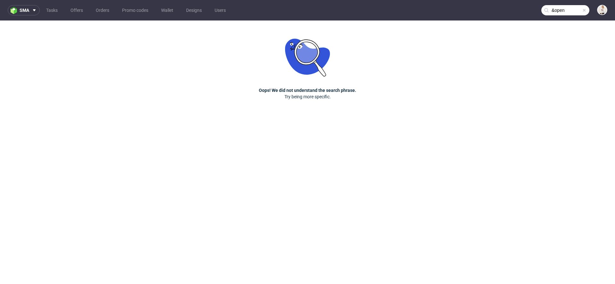
click at [572, 8] on input "&open" at bounding box center [565, 10] width 48 height 10
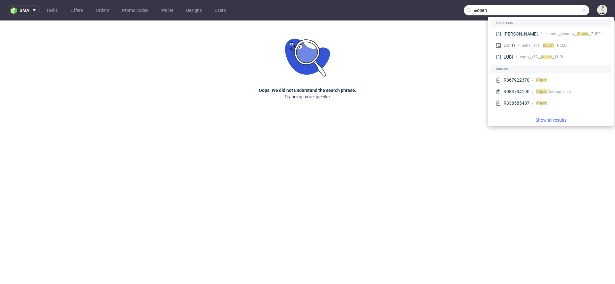
drag, startPoint x: 476, startPoint y: 11, endPoint x: 435, endPoint y: 2, distance: 41.9
click at [440, 3] on nav "sma Tasks Offers Orders Promo codes Wallet Designs Users &open" at bounding box center [307, 10] width 615 height 20
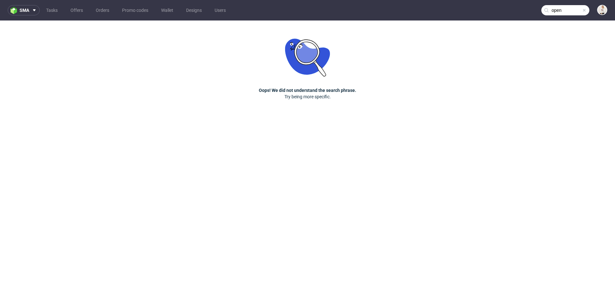
type input "open"
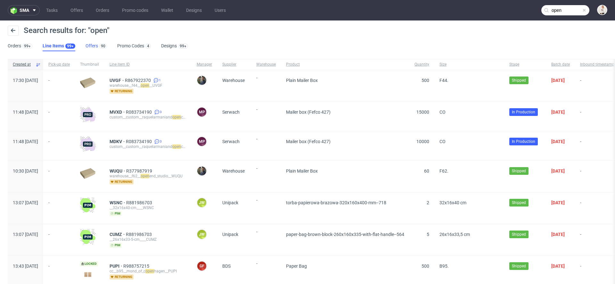
click at [90, 49] on link "Offers 90" at bounding box center [95, 46] width 21 height 10
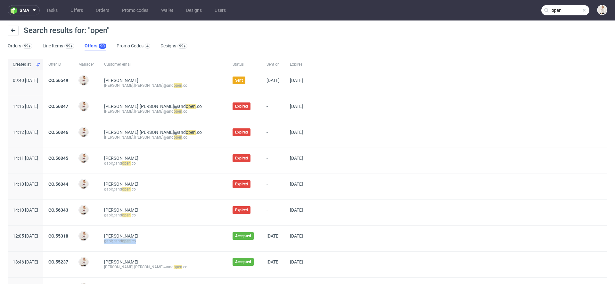
drag, startPoint x: 158, startPoint y: 240, endPoint x: 119, endPoint y: 240, distance: 39.1
click at [119, 240] on div "[PERSON_NAME] open .co" at bounding box center [163, 239] width 128 height 26
copy div "gabi@and open .co"
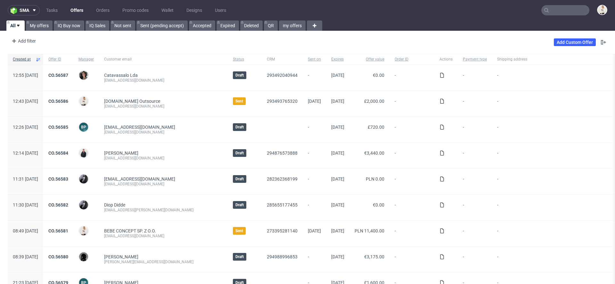
click at [577, 12] on input "text" at bounding box center [565, 10] width 48 height 10
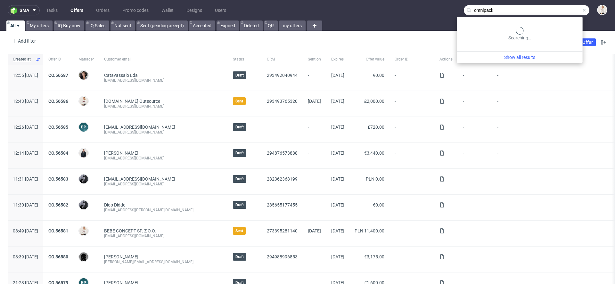
type input "omnipack"
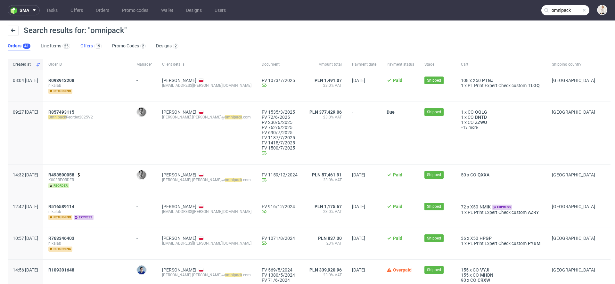
click at [89, 45] on link "Offers 19" at bounding box center [90, 46] width 21 height 10
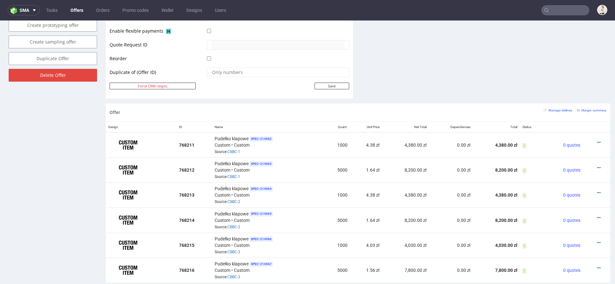
scroll to position [316, 0]
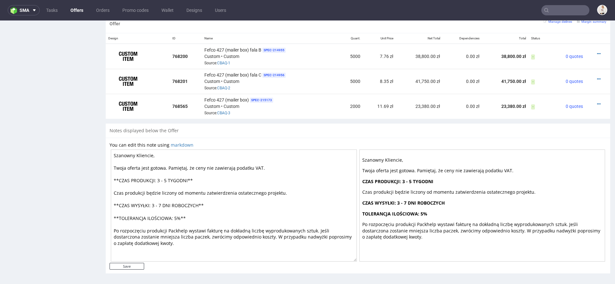
click at [327, 132] on div "Notes displayed below the Offer" at bounding box center [358, 131] width 504 height 14
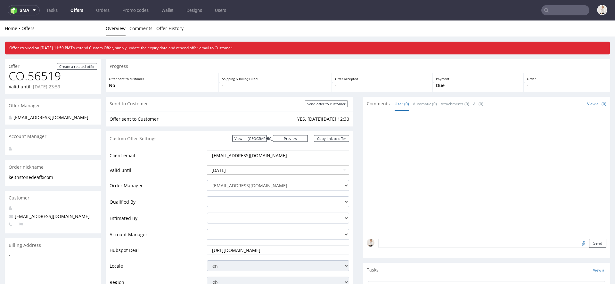
click at [289, 169] on input "[DATE]" at bounding box center [278, 170] width 142 height 9
click at [237, 149] on td "27" at bounding box center [242, 151] width 10 height 10
type input "[DATE]"
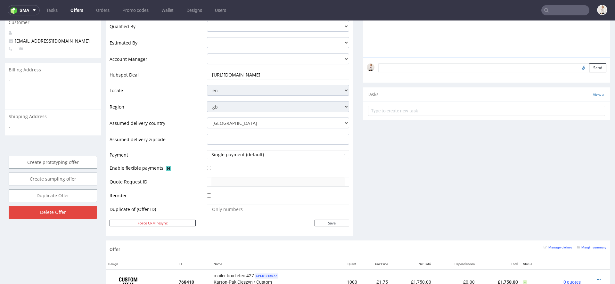
scroll to position [186, 0]
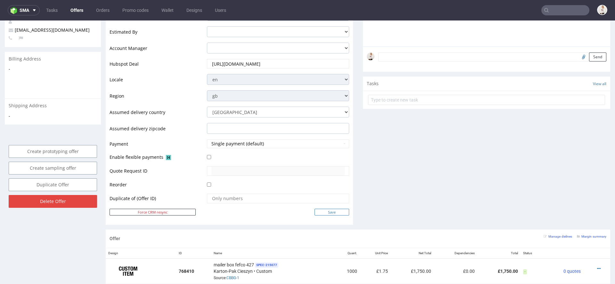
click at [341, 211] on input "Save" at bounding box center [331, 212] width 35 height 7
type input "In progress..."
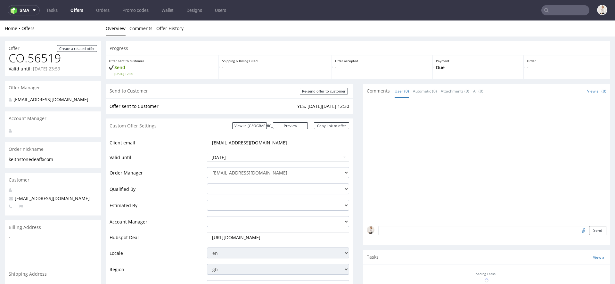
scroll to position [0, 0]
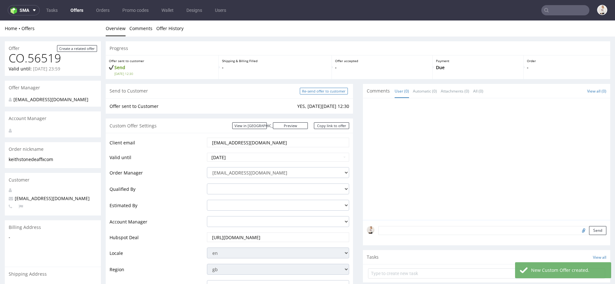
click at [328, 91] on input "Re-send offer to customer" at bounding box center [324, 91] width 48 height 7
type input "In progress..."
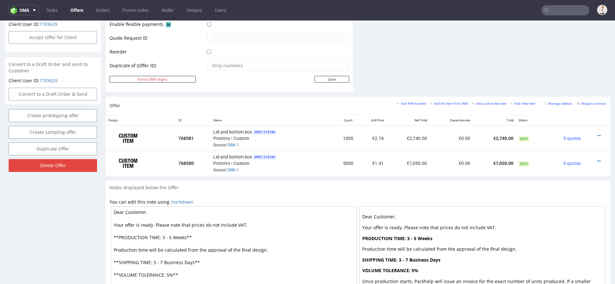
scroll to position [308, 0]
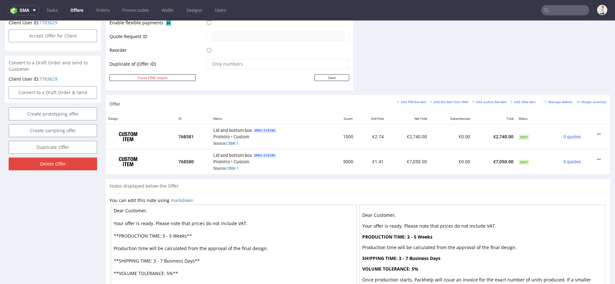
click at [458, 179] on div "Notes displayed below the Offer" at bounding box center [358, 186] width 504 height 14
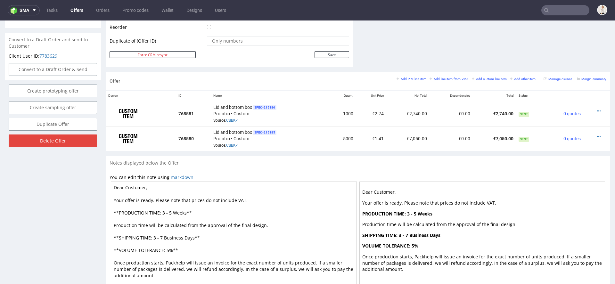
scroll to position [335, 0]
